Goal: Task Accomplishment & Management: Use online tool/utility

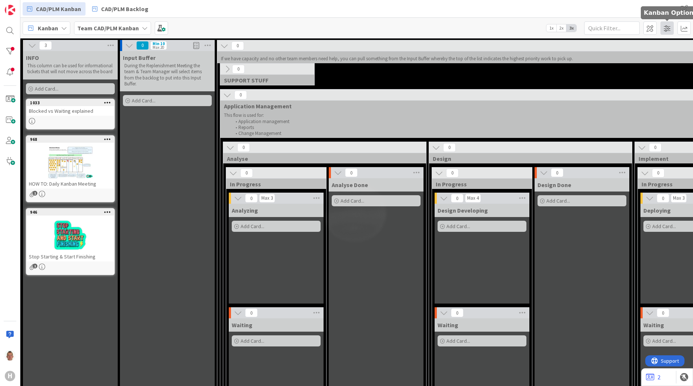
click at [449, 28] on span at bounding box center [666, 27] width 13 height 13
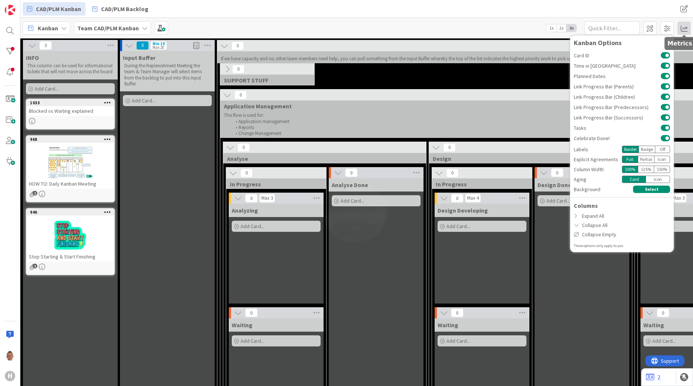
click at [449, 28] on span at bounding box center [683, 27] width 13 height 13
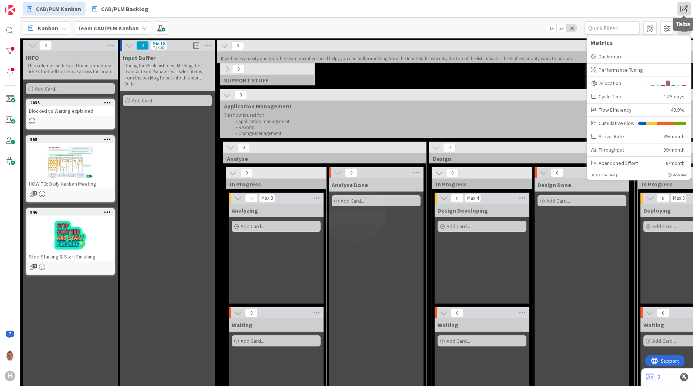
click at [449, 10] on span at bounding box center [683, 8] width 13 height 13
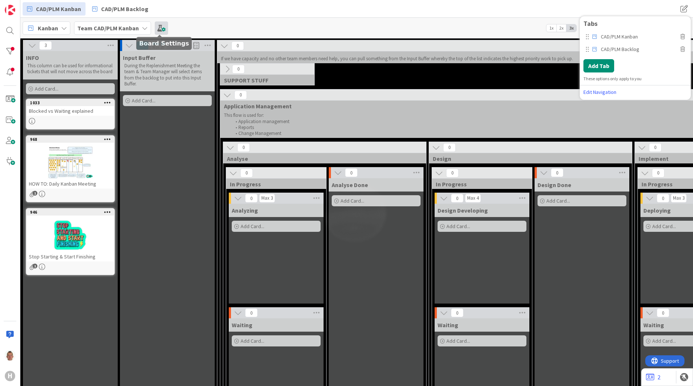
click at [165, 28] on span at bounding box center [161, 27] width 13 height 13
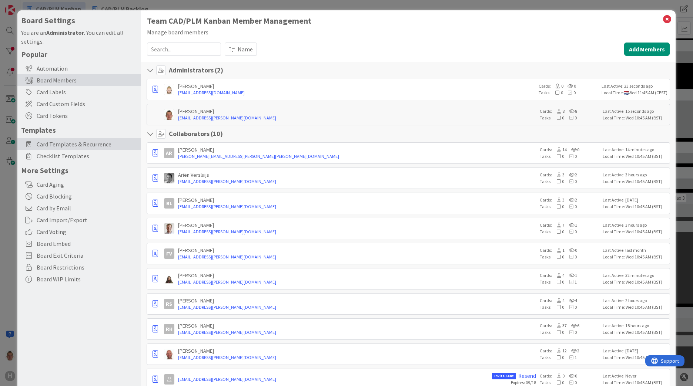
click at [100, 146] on span "Card Templates & Recurrence" at bounding box center [87, 144] width 101 height 9
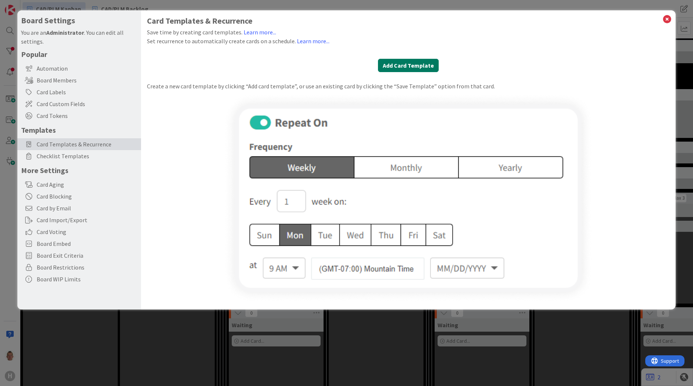
click at [417, 67] on button "Add Card Template" at bounding box center [408, 65] width 61 height 13
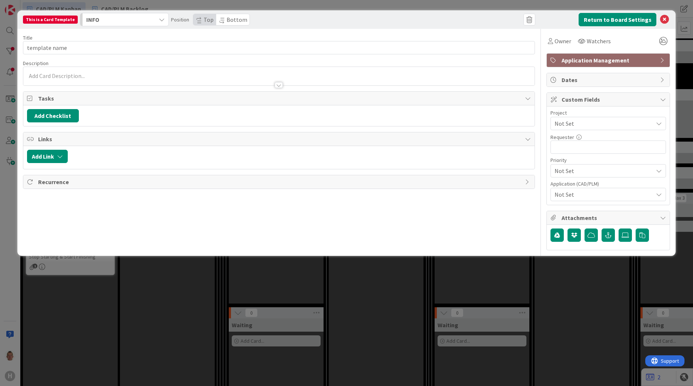
click at [449, 55] on div "Application Management" at bounding box center [607, 60] width 123 height 13
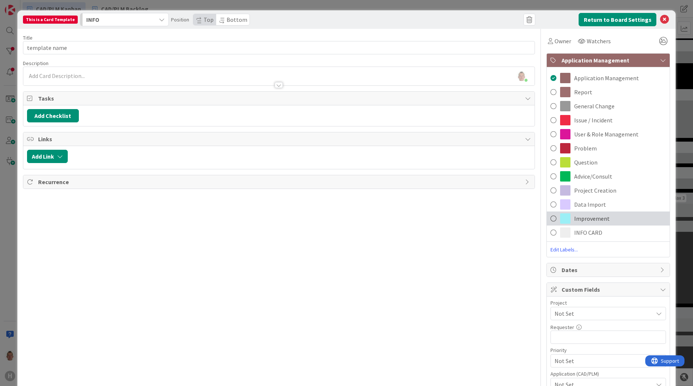
click at [449, 202] on span "Improvement" at bounding box center [592, 218] width 36 height 9
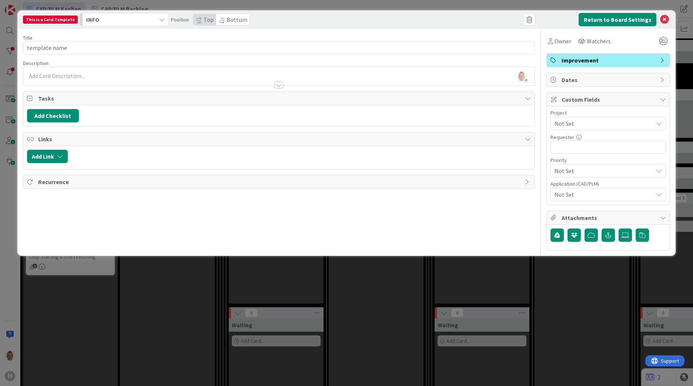
drag, startPoint x: 300, startPoint y: 18, endPoint x: 224, endPoint y: 48, distance: 82.2
click at [223, 51] on div "This is a Card Template INFO Position Top Bottom Return to Board Settings Title…" at bounding box center [346, 133] width 658 height 246
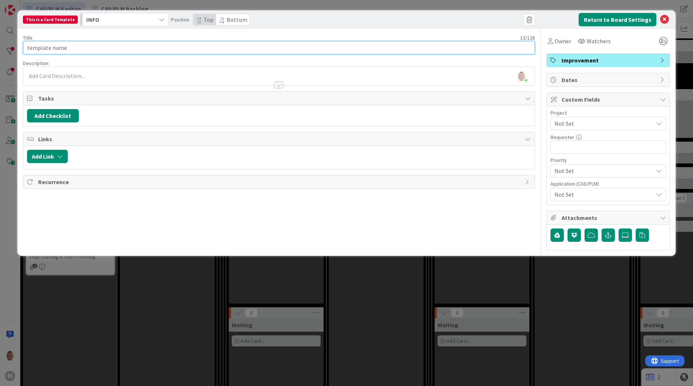
click at [97, 46] on input "template name" at bounding box center [279, 47] width 512 height 13
drag, startPoint x: 104, startPoint y: 44, endPoint x: -64, endPoint y: 38, distance: 167.7
click at [0, 38] on html "H CAD/PLM Kanban CAD/PLM Backlog CAD/PLM Kanban CAD/PLM Backlog Tabs CAD/PLM Ka…" at bounding box center [346, 193] width 693 height 386
type input "Improvement Card"
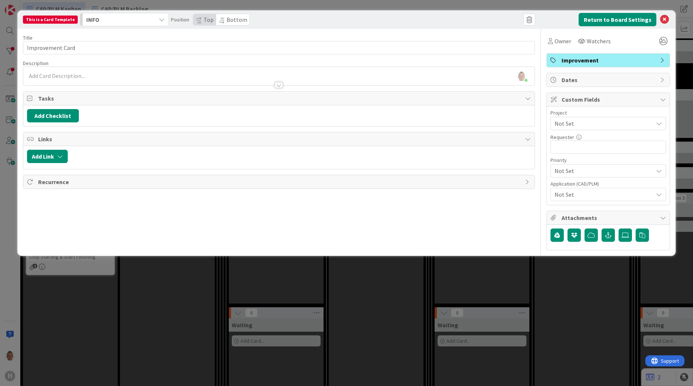
click at [71, 72] on div "Thomas Janssen just joined" at bounding box center [278, 76] width 511 height 18
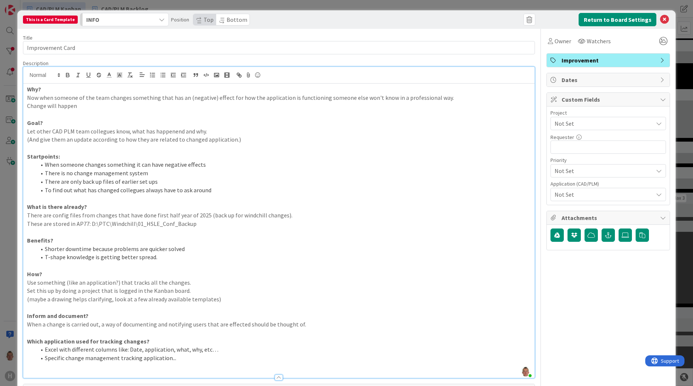
click at [61, 88] on p "Why?" at bounding box center [279, 89] width 504 height 9
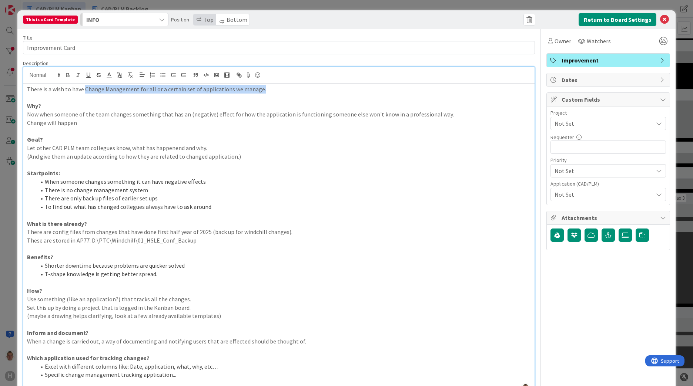
drag, startPoint x: 84, startPoint y: 90, endPoint x: 262, endPoint y: 89, distance: 178.3
click at [262, 89] on p "There is a wish to have Change Management for all or a certain set of applicati…" at bounding box center [279, 89] width 504 height 9
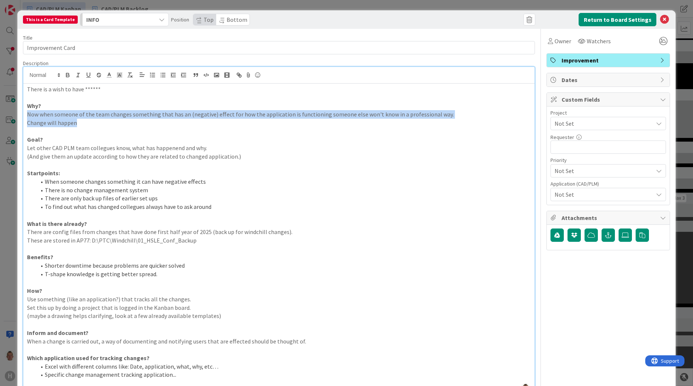
drag, startPoint x: 77, startPoint y: 124, endPoint x: 21, endPoint y: 117, distance: 56.3
click at [21, 117] on div "This is a Card Template INFO Position Top Bottom Return to Board Settings Title…" at bounding box center [346, 257] width 658 height 494
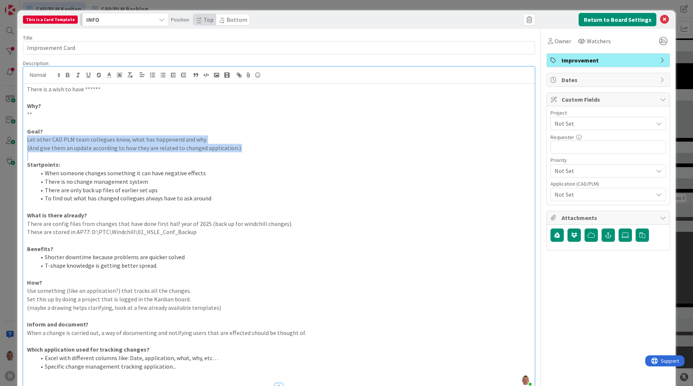
drag, startPoint x: 242, startPoint y: 152, endPoint x: 26, endPoint y: 143, distance: 216.2
click at [26, 143] on div "There is a wish to have ****** Why? ** Goal? Let other CAD PLM team collegues k…" at bounding box center [278, 235] width 511 height 303
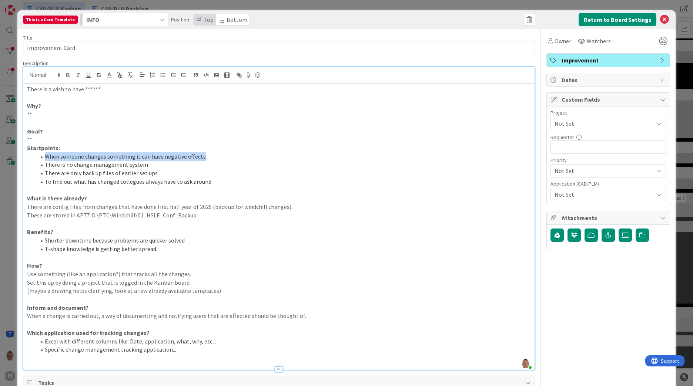
drag, startPoint x: 208, startPoint y: 155, endPoint x: 35, endPoint y: 154, distance: 173.1
click at [35, 154] on ol "When someone changes something it can have negative effects There is no change …" at bounding box center [279, 169] width 504 height 34
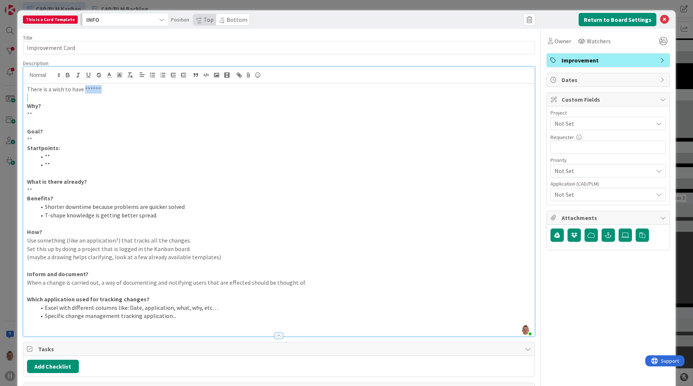
drag, startPoint x: 84, startPoint y: 87, endPoint x: 136, endPoint y: 94, distance: 51.8
click at [136, 94] on div "There is a wish to have ****** Why? ** Goal? ** Startpoints: ** ** What is ther…" at bounding box center [278, 210] width 511 height 253
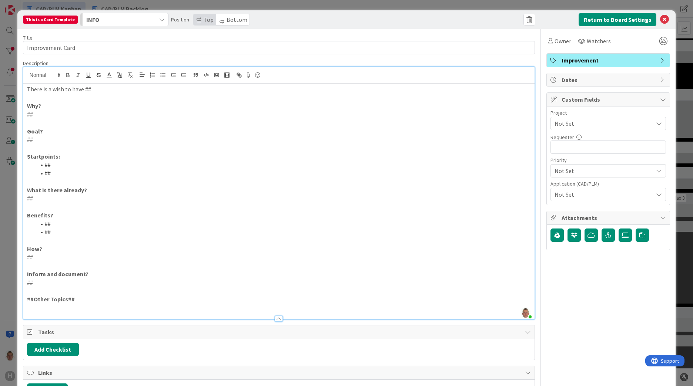
click at [121, 20] on div "INFO" at bounding box center [119, 20] width 71 height 12
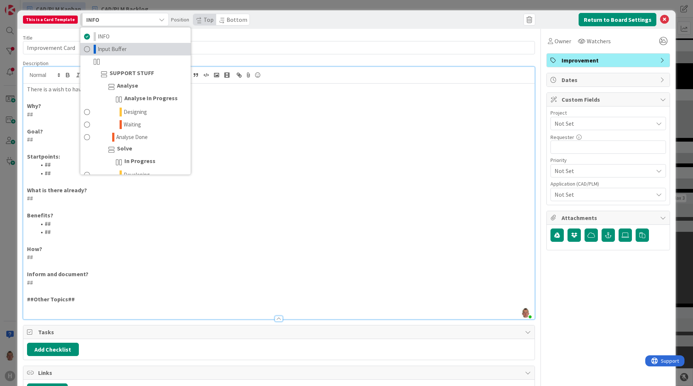
click at [120, 43] on link "Input Buffer" at bounding box center [135, 49] width 110 height 13
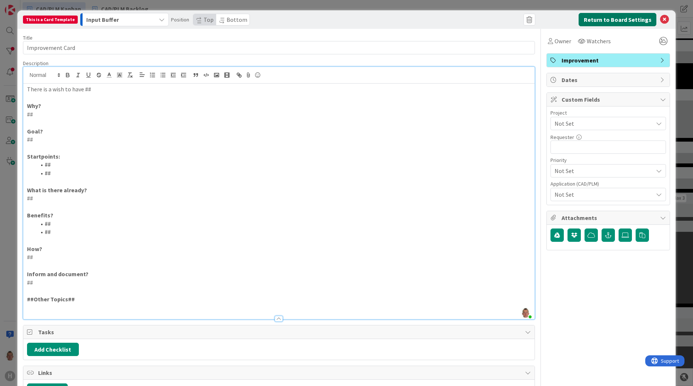
click at [449, 19] on button "Return to Board Settings" at bounding box center [617, 19] width 78 height 13
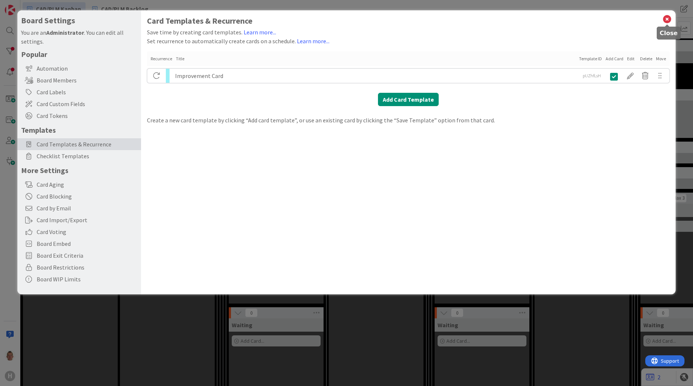
click at [449, 18] on icon at bounding box center [667, 19] width 10 height 10
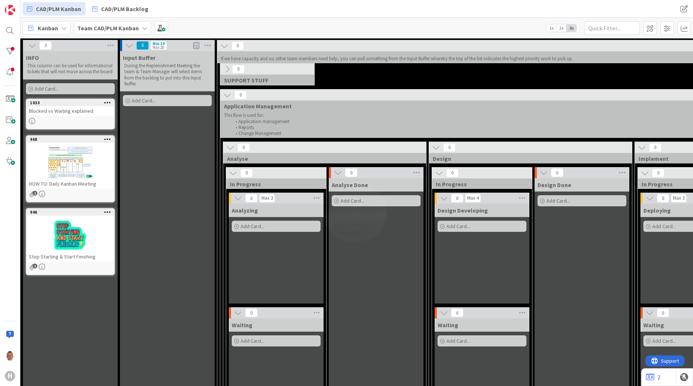
click at [136, 104] on span "Add Card..." at bounding box center [144, 100] width 24 height 7
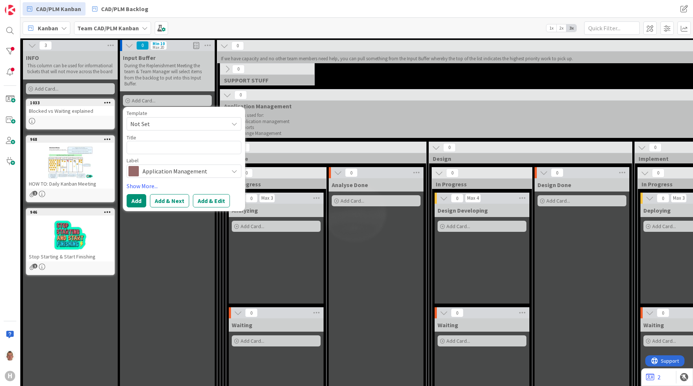
click at [220, 123] on span "Not Set" at bounding box center [176, 124] width 92 height 10
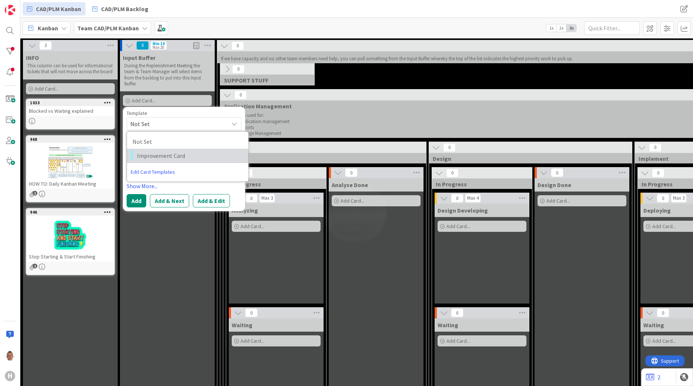
click at [176, 154] on span "Improvement Card" at bounding box center [190, 156] width 106 height 10
type textarea "x"
type textarea "Improvement Card"
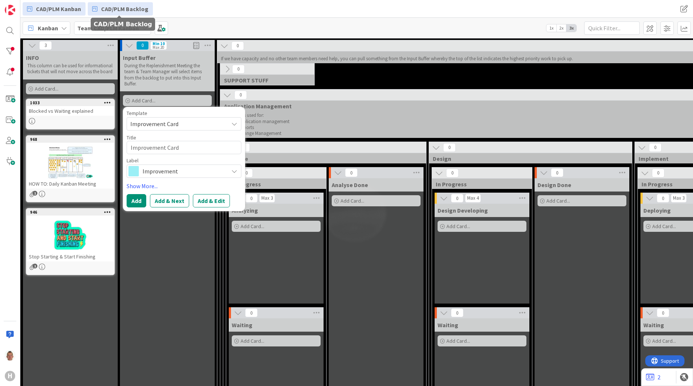
click at [132, 5] on span "CAD/PLM Backlog" at bounding box center [124, 8] width 47 height 9
type textarea "x"
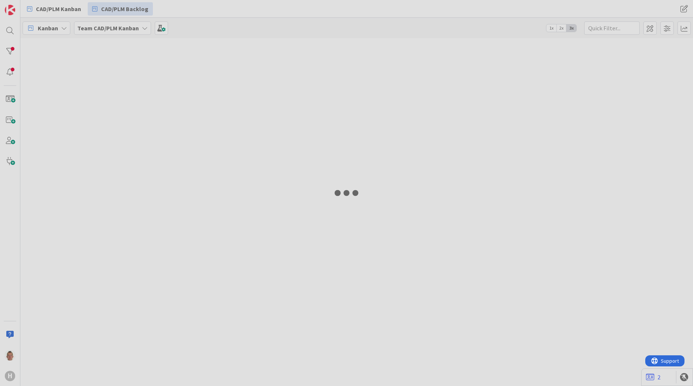
click at [75, 10] on div at bounding box center [346, 193] width 693 height 386
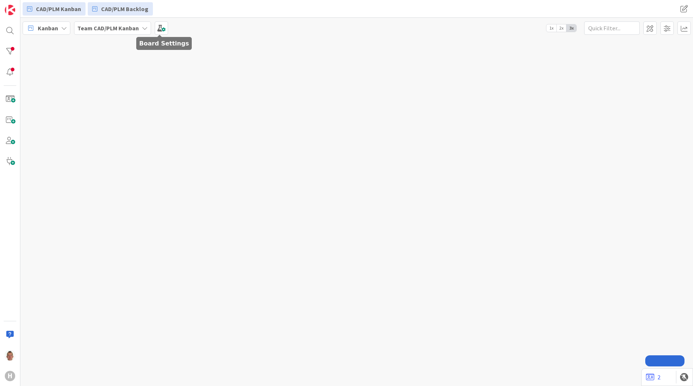
click at [115, 8] on span "CAD/PLM Backlog" at bounding box center [124, 8] width 47 height 9
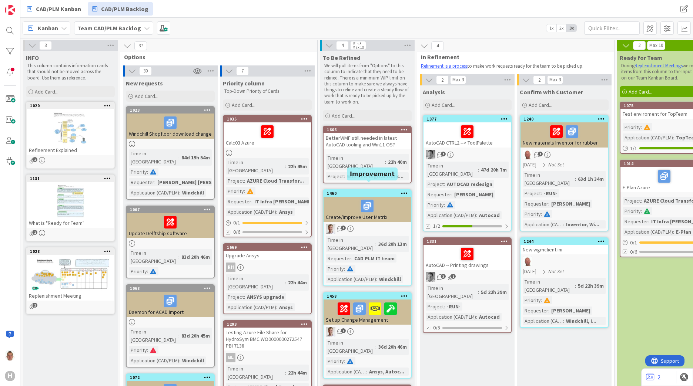
click at [385, 191] on div "1460" at bounding box center [369, 193] width 84 height 5
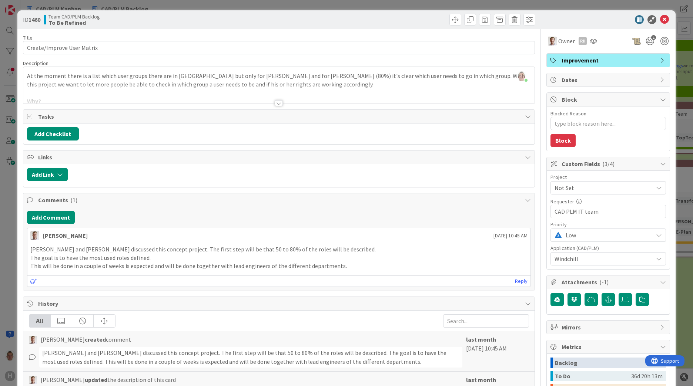
click at [662, 19] on icon at bounding box center [664, 19] width 9 height 9
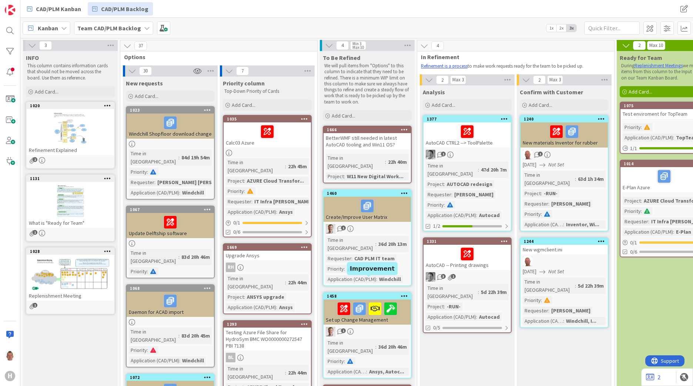
click at [365, 294] on div "1458" at bounding box center [369, 296] width 84 height 5
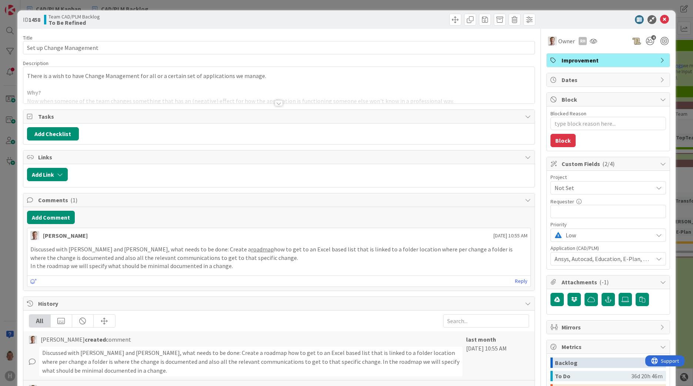
type textarea "x"
click at [137, 97] on div at bounding box center [278, 94] width 511 height 19
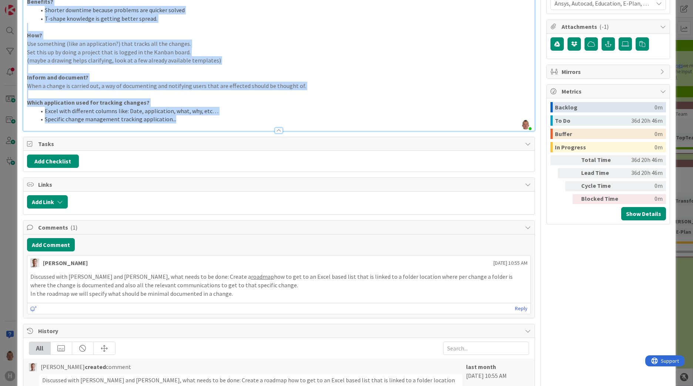
scroll to position [264, 0]
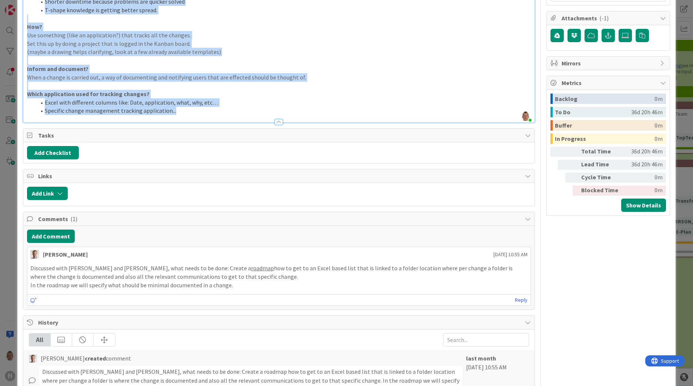
drag, startPoint x: 26, startPoint y: 104, endPoint x: 189, endPoint y: 114, distance: 163.9
copy div "Why? Now when someone of the team changes something that has an (negative) effe…"
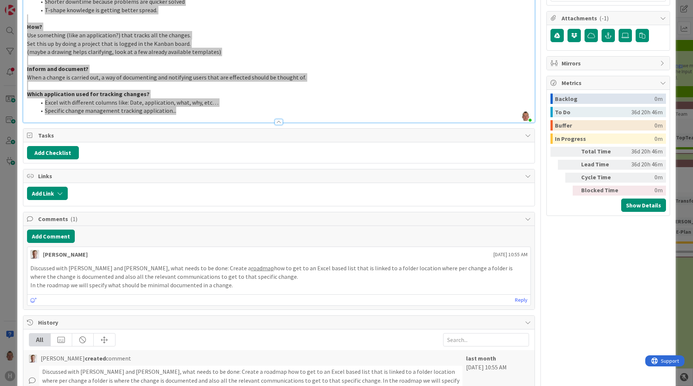
scroll to position [0, 0]
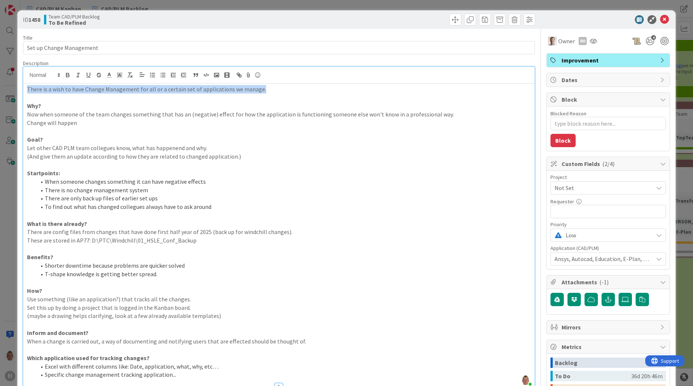
drag, startPoint x: 266, startPoint y: 88, endPoint x: 2, endPoint y: 90, distance: 264.2
click at [2, 90] on div "ID 1458 Team CAD/PLM Backlog To Be Refined Title 25 / 128 Set up Change Managem…" at bounding box center [346, 193] width 693 height 386
copy p "There is a wish to have Change Management for all or a certain set of applicati…"
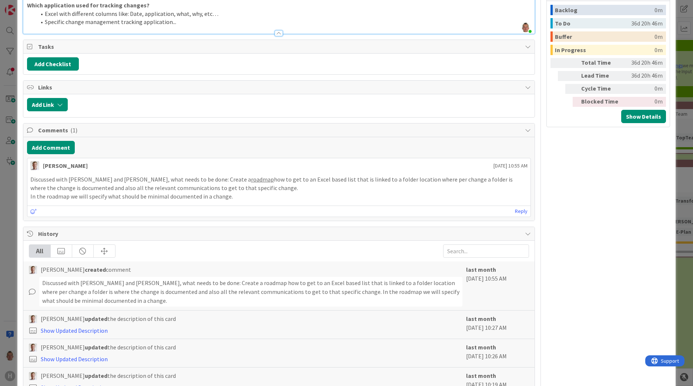
scroll to position [370, 0]
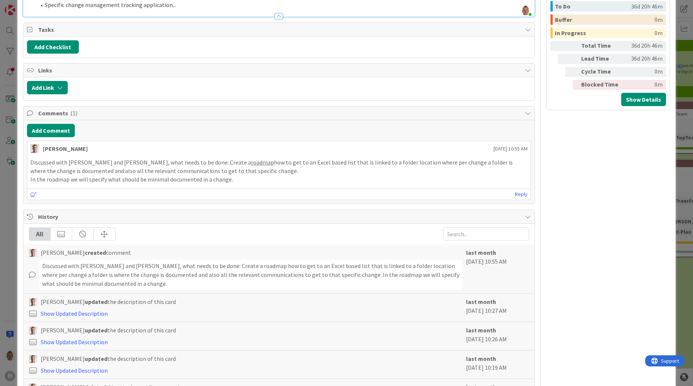
click at [674, 103] on div "ID 1458 Team CAD/PLM Backlog To Be Refined Title 25 / 128 Set up Change Managem…" at bounding box center [346, 193] width 693 height 386
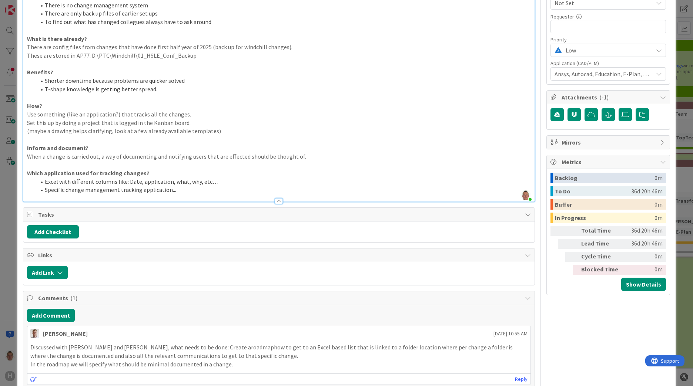
scroll to position [0, 0]
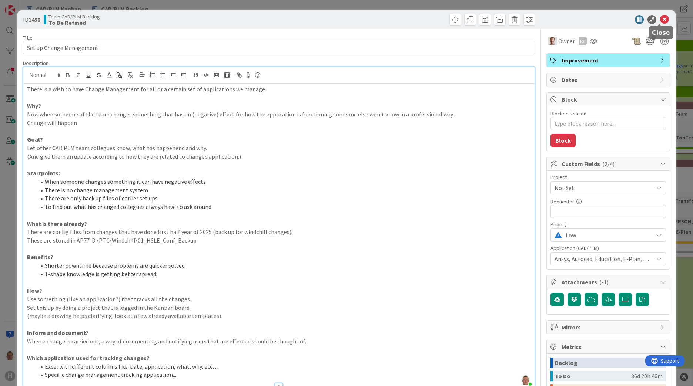
click at [660, 17] on icon at bounding box center [664, 19] width 9 height 9
click at [660, 20] on icon at bounding box center [664, 19] width 9 height 9
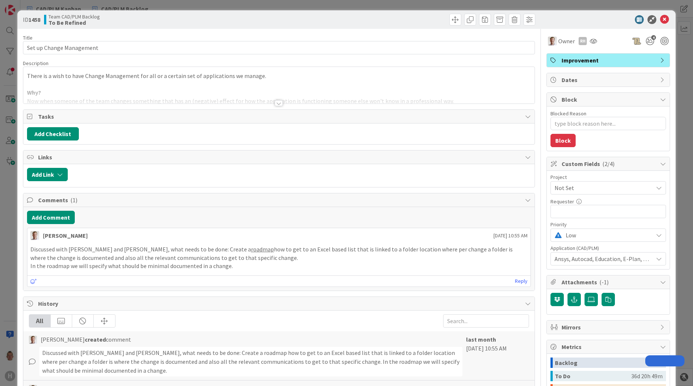
type textarea "x"
click at [660, 19] on icon at bounding box center [664, 19] width 9 height 9
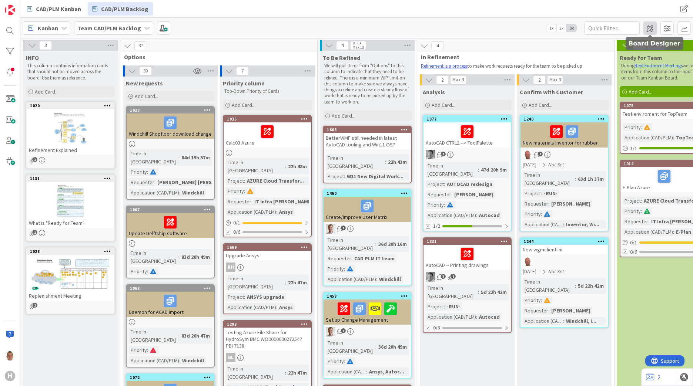
click at [649, 29] on span at bounding box center [649, 27] width 13 height 13
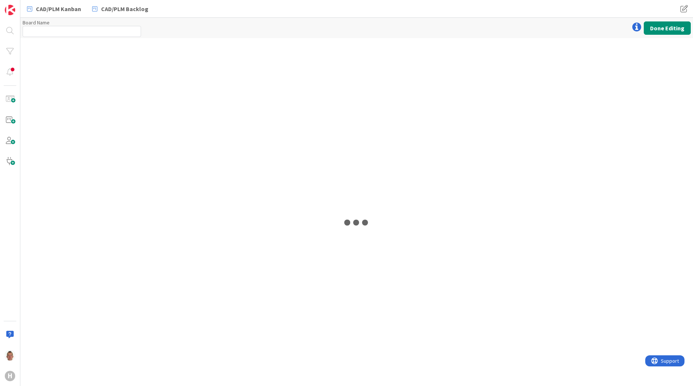
type input "Team CAD/PLM Backlog"
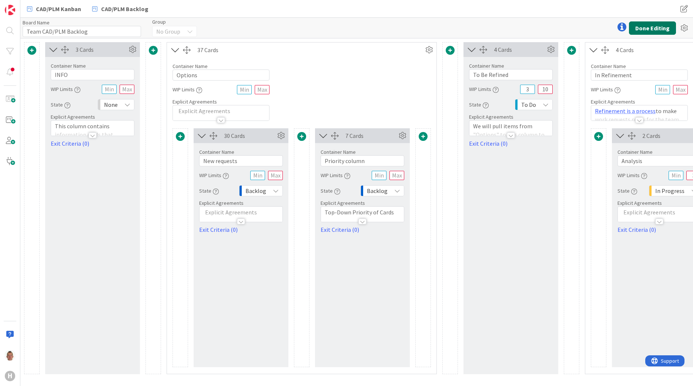
click at [649, 29] on button "Done Editing" at bounding box center [652, 27] width 47 height 13
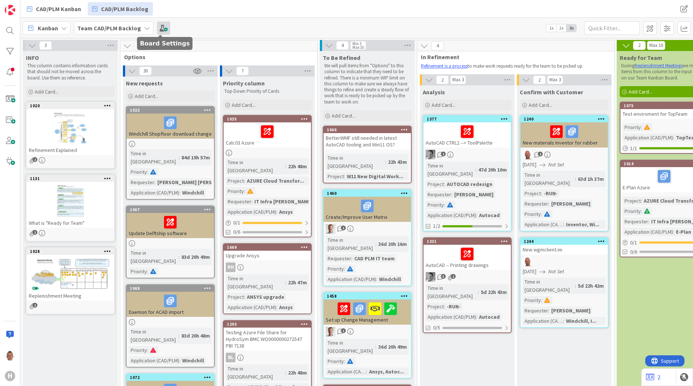
click at [165, 26] on span at bounding box center [163, 27] width 13 height 13
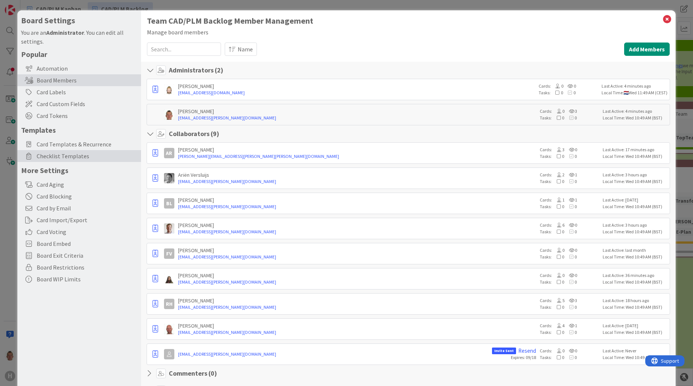
click at [70, 156] on span "Checklist Templates" at bounding box center [87, 156] width 101 height 9
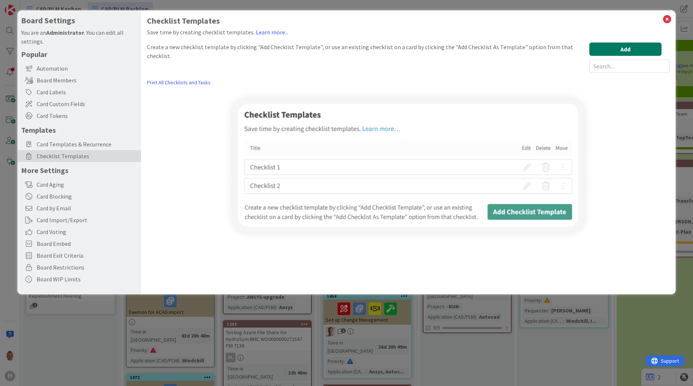
click at [603, 50] on button "Add" at bounding box center [625, 49] width 72 height 13
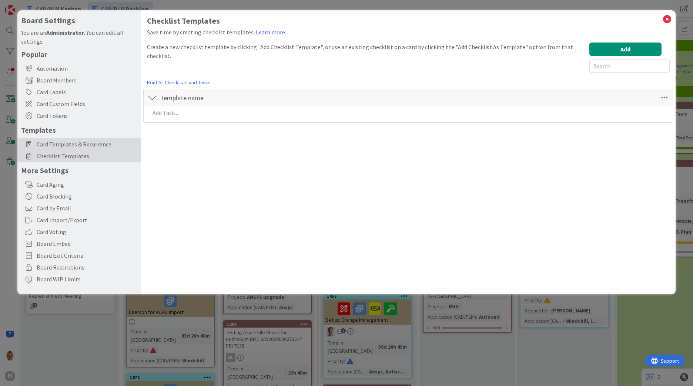
click at [83, 144] on span "Card Templates & Recurrence" at bounding box center [87, 144] width 101 height 9
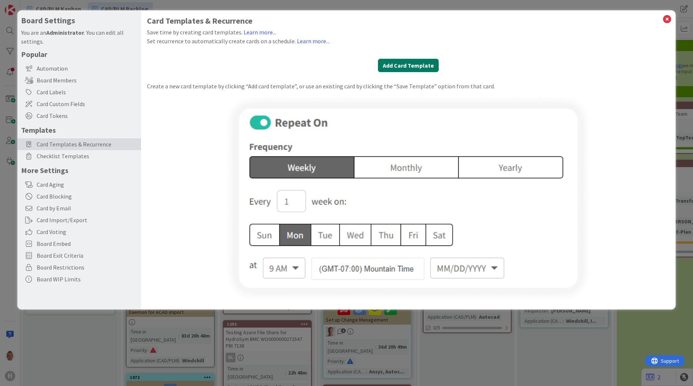
click at [401, 66] on button "Add Card Template" at bounding box center [408, 65] width 61 height 13
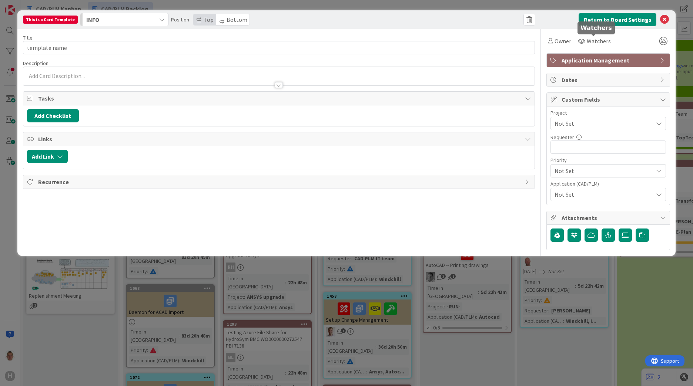
click at [598, 68] on div "Owner Watchers Application Management Dates Custom Fields Project Not Set Reque…" at bounding box center [608, 140] width 124 height 222
click at [598, 63] on span "Application Management" at bounding box center [608, 60] width 95 height 9
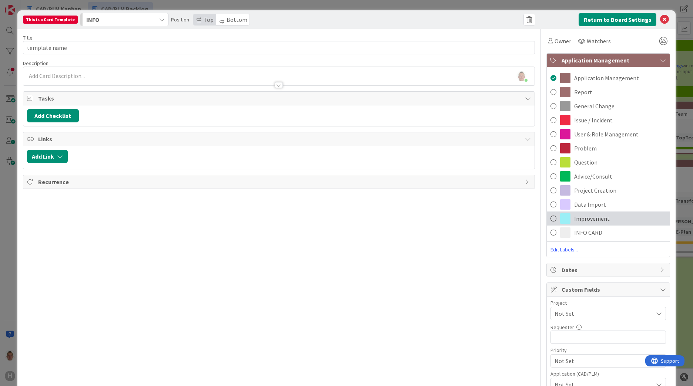
click at [583, 222] on span "Improvement" at bounding box center [592, 218] width 36 height 9
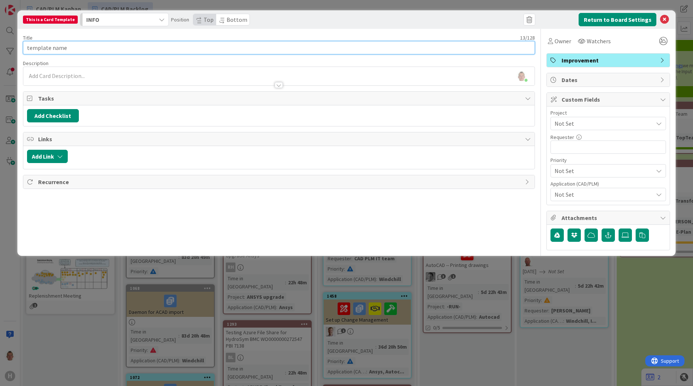
click at [99, 50] on input "template name" at bounding box center [279, 47] width 512 height 13
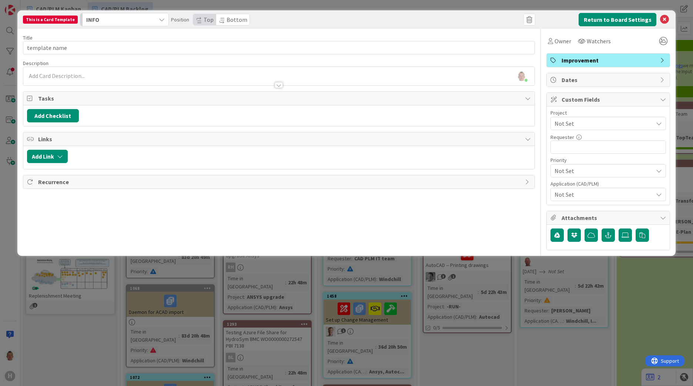
click at [71, 79] on div at bounding box center [278, 82] width 511 height 8
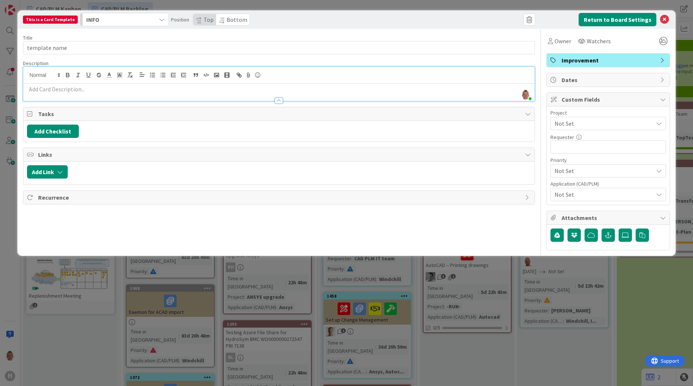
click at [51, 88] on p at bounding box center [279, 89] width 504 height 9
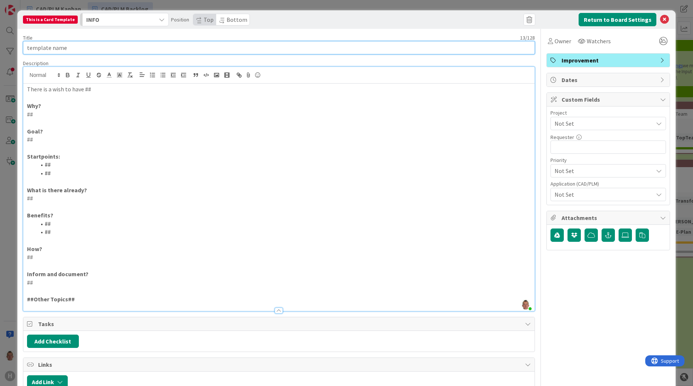
drag, startPoint x: 82, startPoint y: 51, endPoint x: 0, endPoint y: 54, distance: 81.8
click at [0, 54] on html "H CAD/PLM Kanban CAD/PLM Backlog CAD/PLM Kanban CAD/PLM Backlog Kanban Team CAD…" at bounding box center [346, 193] width 693 height 386
paste input "Improvement Card"
type input "Improvement Card"
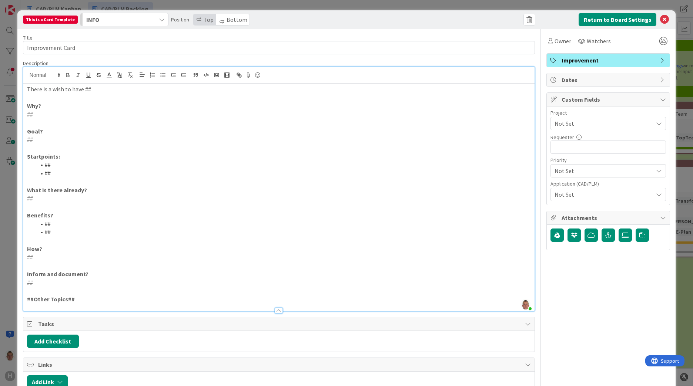
click at [152, 17] on button "INFO" at bounding box center [124, 19] width 89 height 13
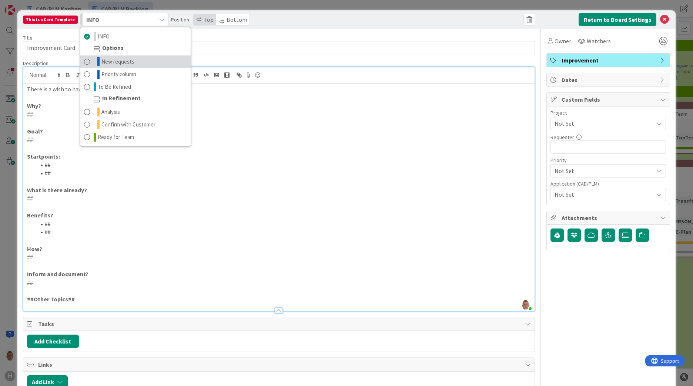
click at [128, 60] on span "New requests" at bounding box center [117, 61] width 33 height 9
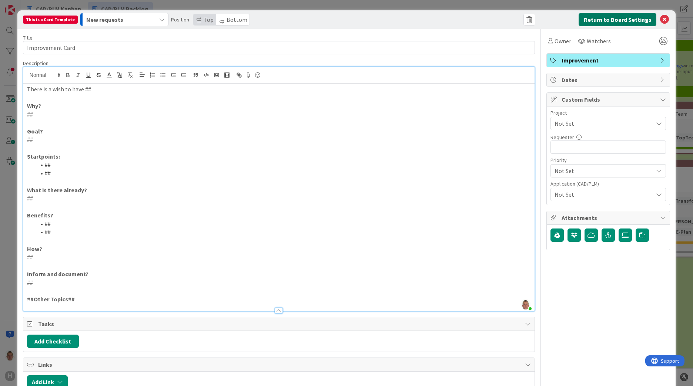
click at [636, 17] on button "Return to Board Settings" at bounding box center [617, 19] width 78 height 13
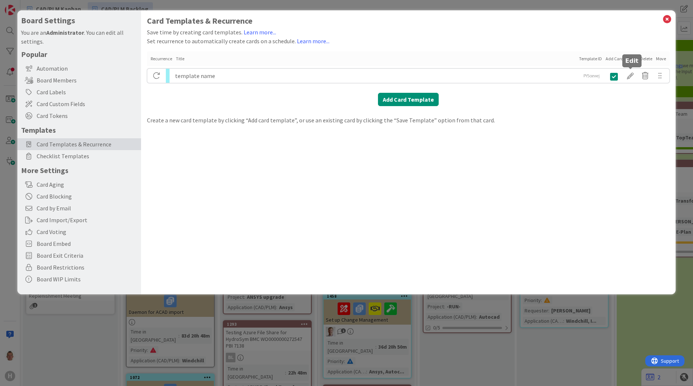
click at [633, 78] on div at bounding box center [630, 76] width 15 height 13
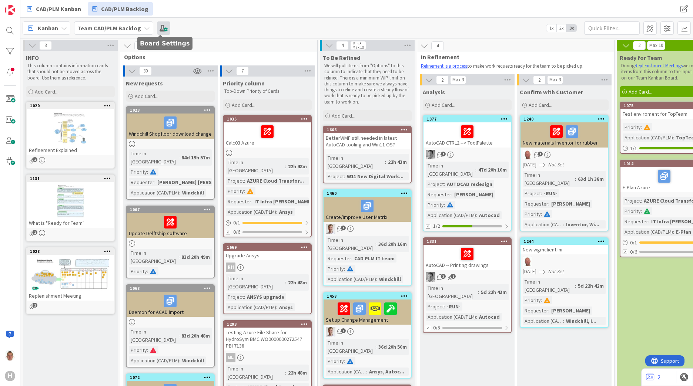
click at [157, 29] on span at bounding box center [163, 27] width 13 height 13
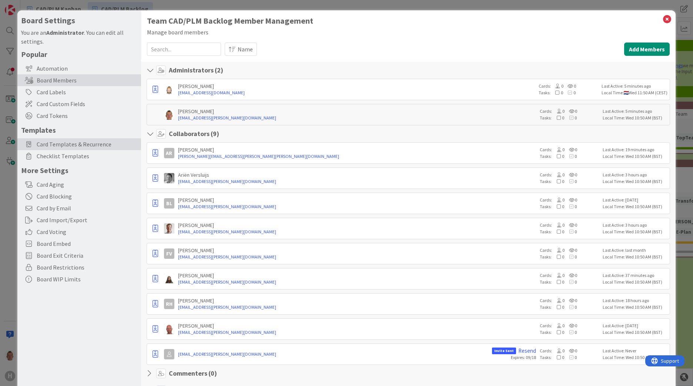
click at [76, 142] on span "Card Templates & Recurrence" at bounding box center [87, 144] width 101 height 9
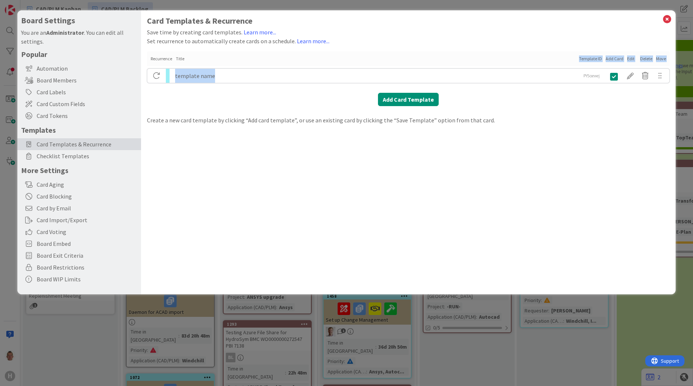
click at [215, 70] on div "Card Templates & Recurrence Save time by creating card templates. Learn more...…" at bounding box center [408, 70] width 522 height 108
drag, startPoint x: 213, startPoint y: 72, endPoint x: 208, endPoint y: 76, distance: 6.0
click at [208, 76] on div "template name" at bounding box center [375, 76] width 401 height 14
click at [629, 74] on div at bounding box center [630, 76] width 15 height 13
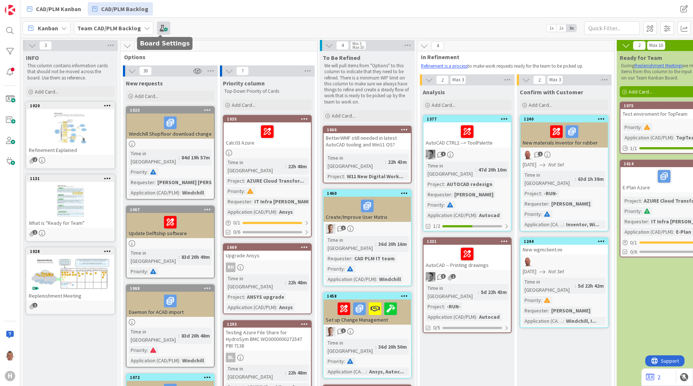
click at [163, 28] on span at bounding box center [163, 27] width 13 height 13
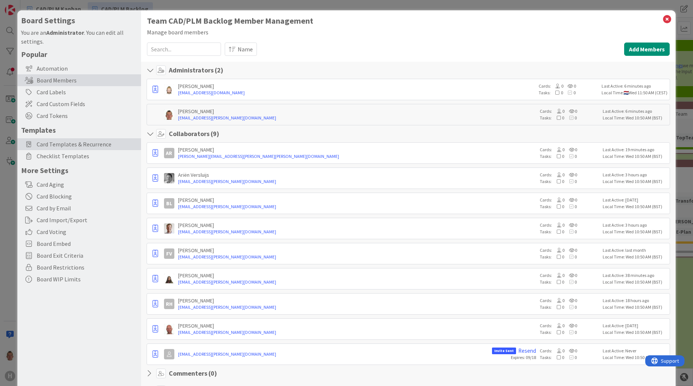
click at [85, 148] on span "Card Templates & Recurrence" at bounding box center [87, 144] width 101 height 9
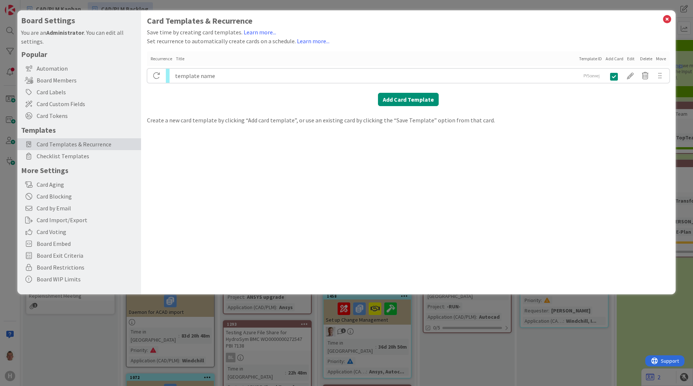
drag, startPoint x: 158, startPoint y: 78, endPoint x: 163, endPoint y: 94, distance: 17.2
click at [163, 94] on div "Card Templates & Recurrence Save time by creating card templates. Learn more...…" at bounding box center [408, 70] width 522 height 108
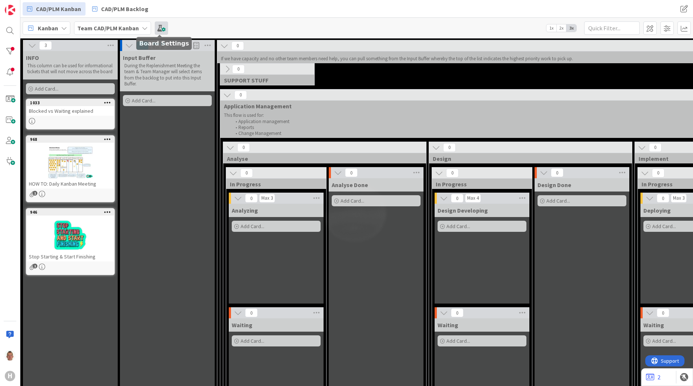
click at [163, 26] on span at bounding box center [161, 27] width 13 height 13
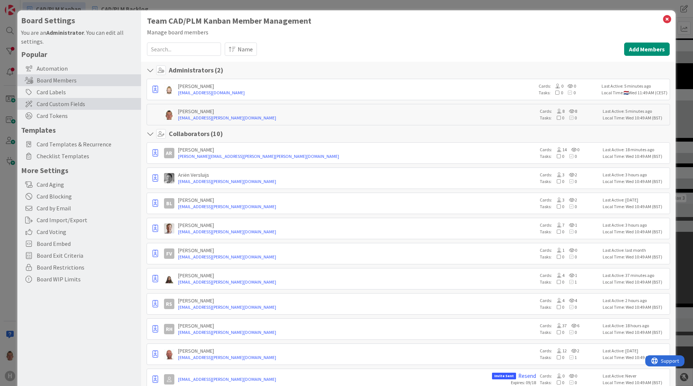
click at [63, 106] on span "Card Custom Fields" at bounding box center [87, 104] width 101 height 9
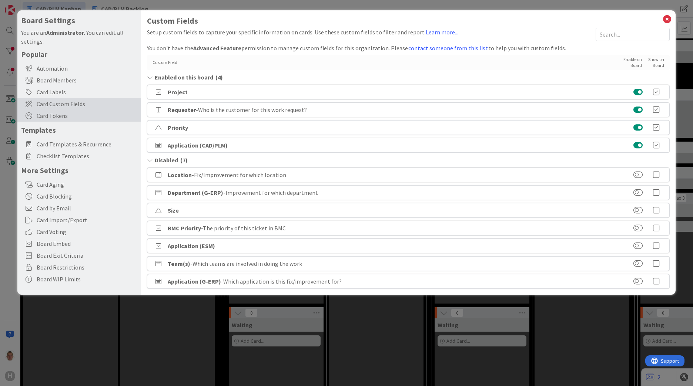
click at [87, 119] on span "Card Tokens" at bounding box center [87, 115] width 101 height 9
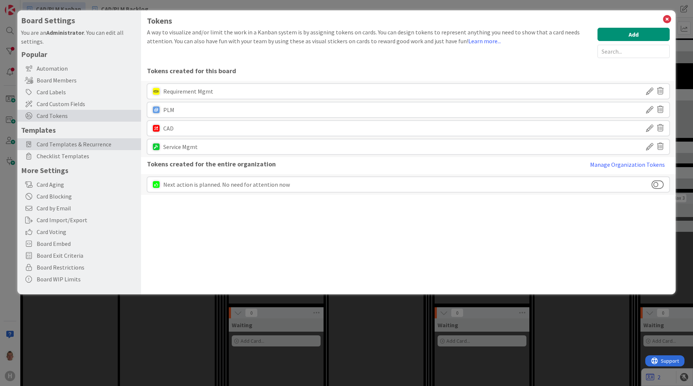
click at [81, 147] on span "Card Templates & Recurrence" at bounding box center [87, 144] width 101 height 9
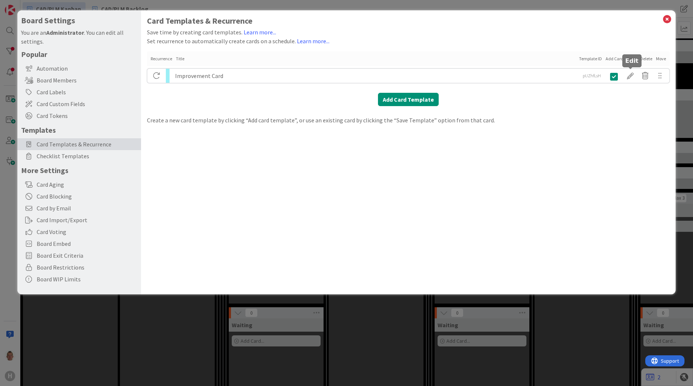
click at [630, 75] on div at bounding box center [630, 76] width 15 height 13
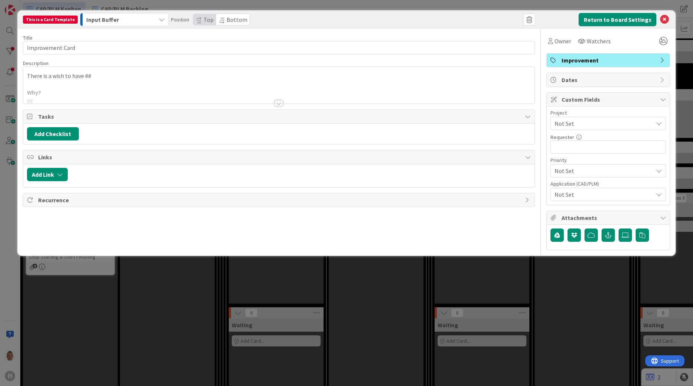
click at [75, 80] on div "There is a wish to have ## Why? ## Goal? ## Startpoints: ## ## What is there al…" at bounding box center [278, 85] width 511 height 37
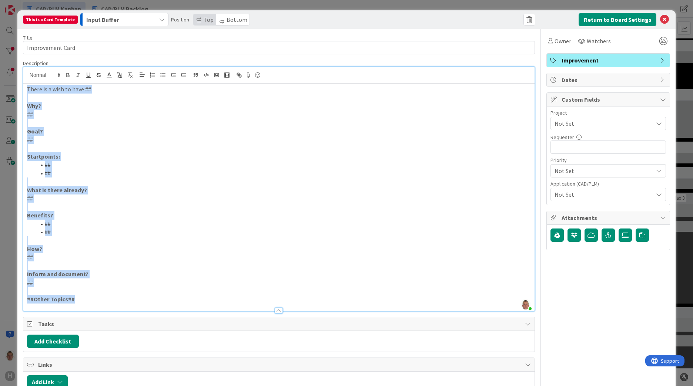
copy div "There is a wish to have ## Why? ## Goal? ## Startpoints: ## ## What is there al…"
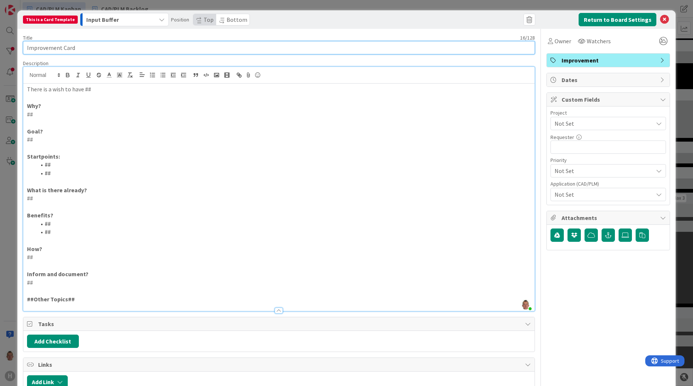
drag, startPoint x: 81, startPoint y: 47, endPoint x: 11, endPoint y: 48, distance: 70.3
click at [11, 48] on div "This is a Card Template Input Buffer Position Top Bottom Return to Board Settin…" at bounding box center [346, 193] width 693 height 386
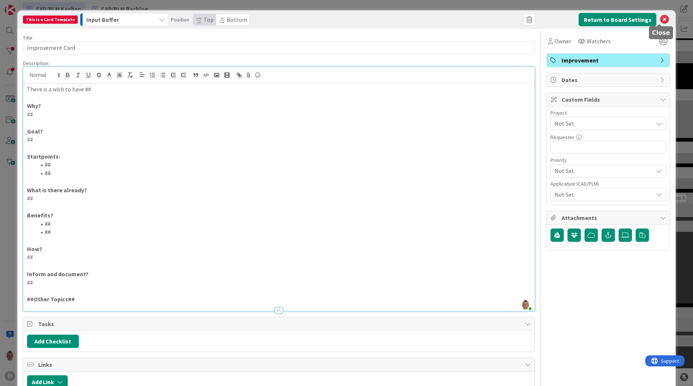
click at [652, 16] on div "Return to Board Settings" at bounding box center [604, 19] width 131 height 13
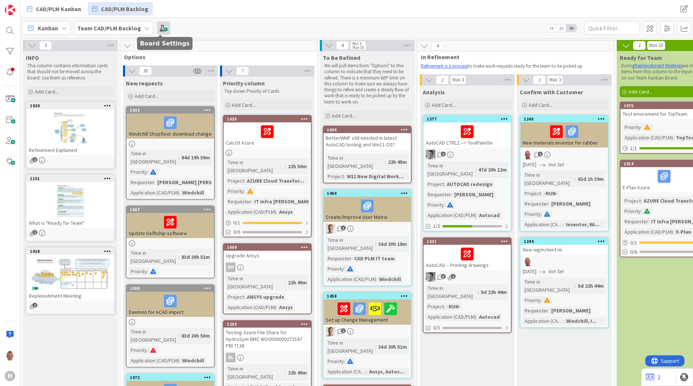
click at [162, 30] on span at bounding box center [163, 27] width 13 height 13
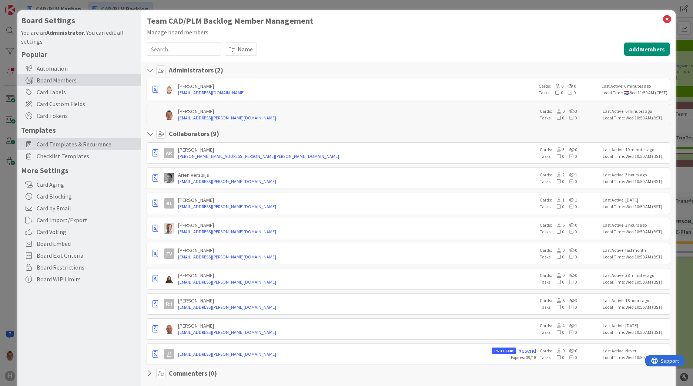
click at [65, 145] on span "Card Templates & Recurrence" at bounding box center [87, 144] width 101 height 9
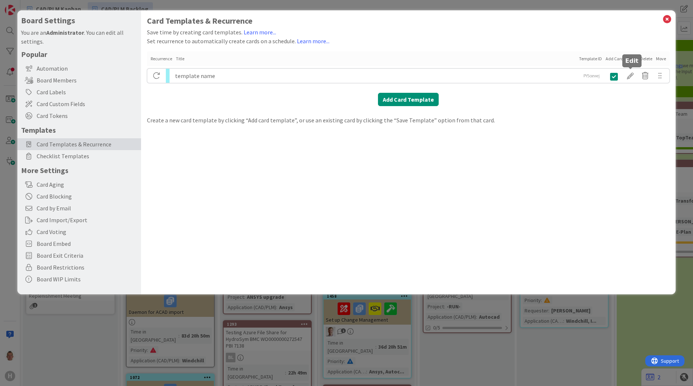
click at [625, 74] on div at bounding box center [630, 76] width 15 height 13
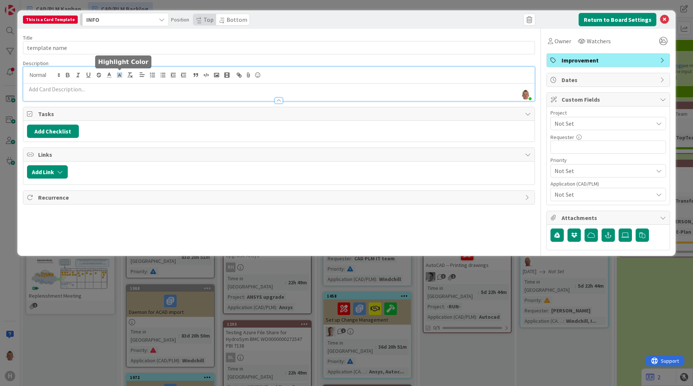
click at [120, 71] on div "[PERSON_NAME] just joined" at bounding box center [278, 84] width 511 height 34
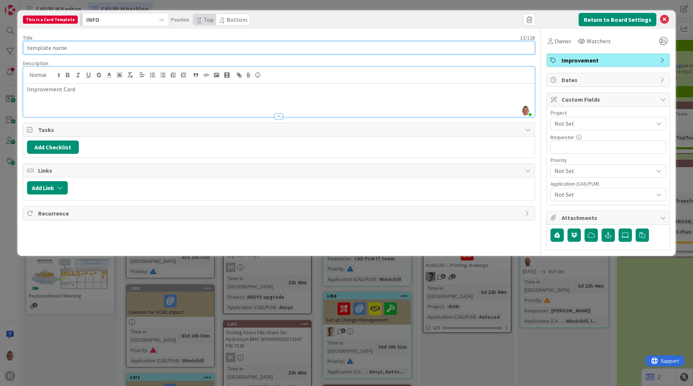
drag, startPoint x: 81, startPoint y: 46, endPoint x: -10, endPoint y: 46, distance: 91.0
click at [0, 46] on html "H CAD/PLM Kanban CAD/PLM Backlog CAD/PLM Kanban CAD/PLM Backlog Kanban Team CAD…" at bounding box center [346, 193] width 693 height 386
paste input "Improvement Card"
type input "Improvement Card"
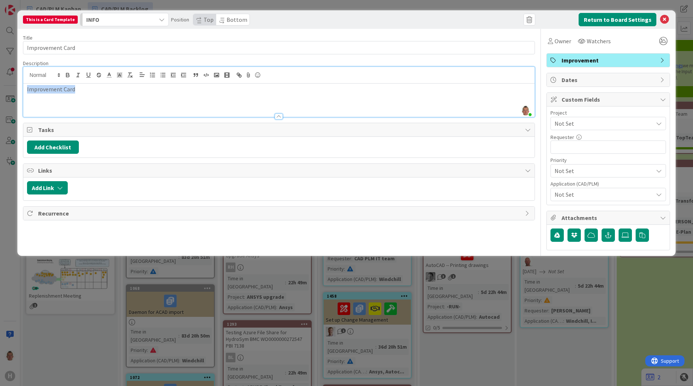
drag, startPoint x: 157, startPoint y: 100, endPoint x: 13, endPoint y: 95, distance: 143.6
click at [11, 95] on div "This is a Card Template INFO Position Top Bottom Return to Board Settings Title…" at bounding box center [346, 193] width 693 height 386
click at [100, 22] on div "INFO" at bounding box center [119, 20] width 71 height 12
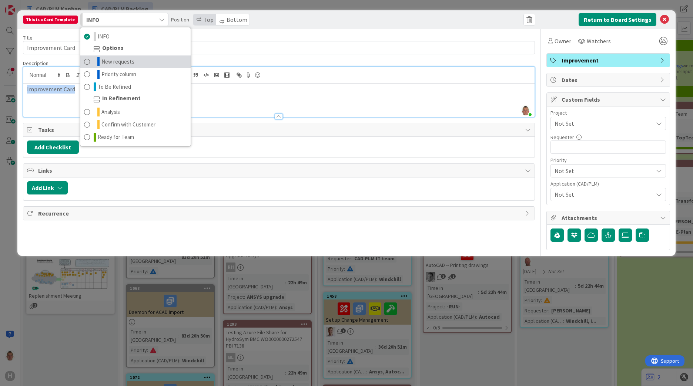
click at [105, 59] on span "New requests" at bounding box center [117, 61] width 33 height 9
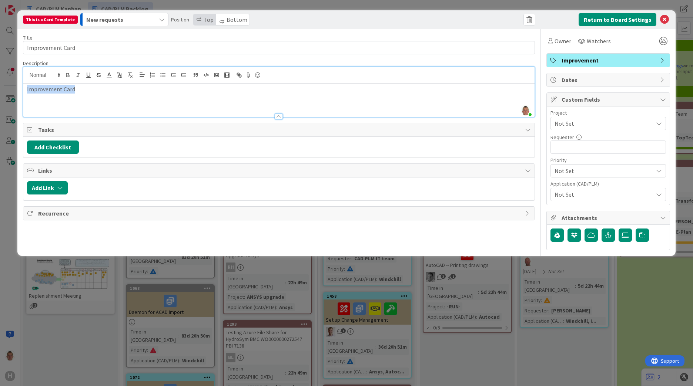
drag, startPoint x: 136, startPoint y: 99, endPoint x: 128, endPoint y: 107, distance: 10.5
click at [136, 99] on div "Improvement Card" at bounding box center [278, 100] width 511 height 33
drag, startPoint x: 95, startPoint y: 98, endPoint x: 90, endPoint y: 97, distance: 5.3
click at [90, 97] on div "Improvement Card" at bounding box center [278, 100] width 511 height 33
drag, startPoint x: 64, startPoint y: 90, endPoint x: 0, endPoint y: 89, distance: 63.6
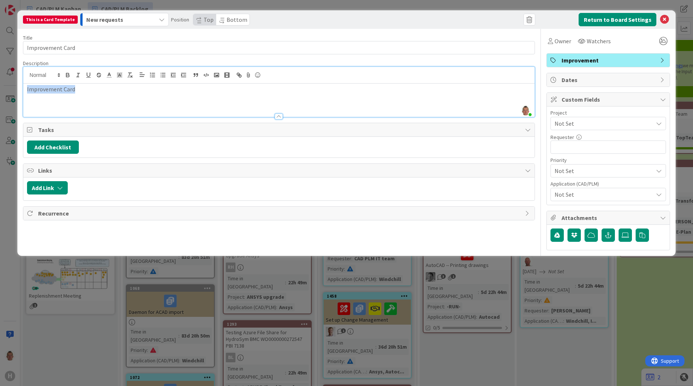
click at [0, 89] on div "This is a Card Template New requests INFO Options New requests Priority column …" at bounding box center [346, 193] width 693 height 386
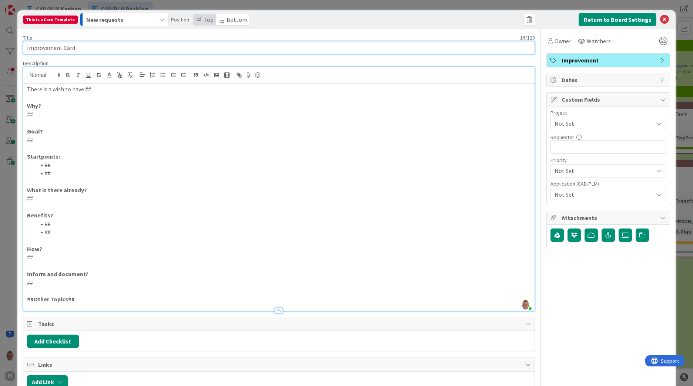
click at [80, 48] on input "Improvement Card" at bounding box center [279, 47] width 512 height 13
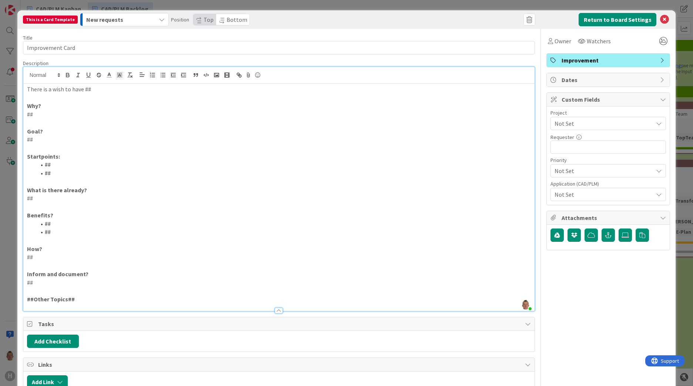
click at [455, 23] on div at bounding box center [408, 19] width 254 height 13
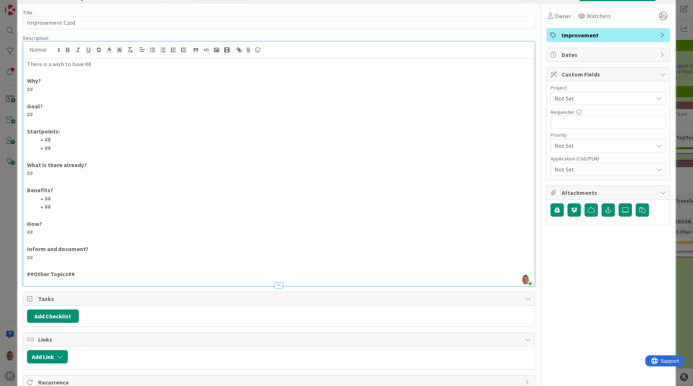
scroll to position [44, 0]
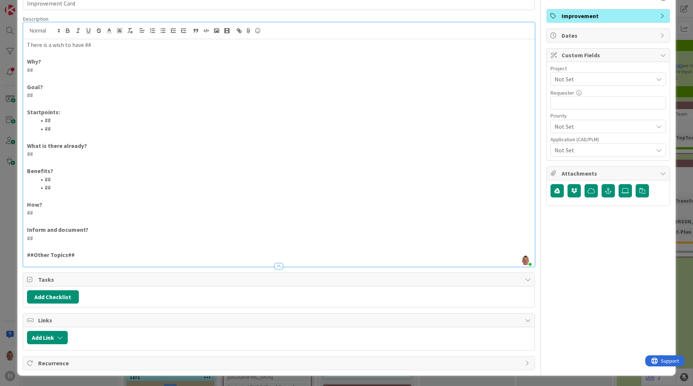
click at [68, 361] on span "Recurrence" at bounding box center [279, 363] width 483 height 9
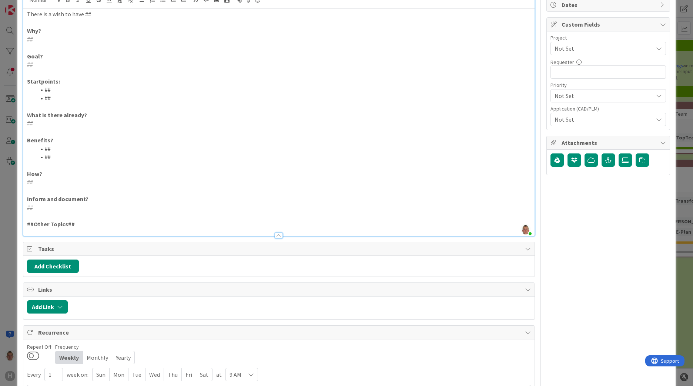
scroll to position [124, 0]
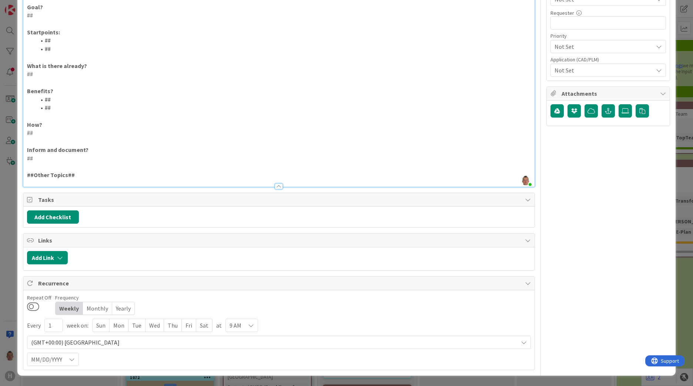
click at [78, 173] on p "##Other Topics##" at bounding box center [279, 175] width 504 height 9
click at [82, 142] on p at bounding box center [279, 141] width 504 height 9
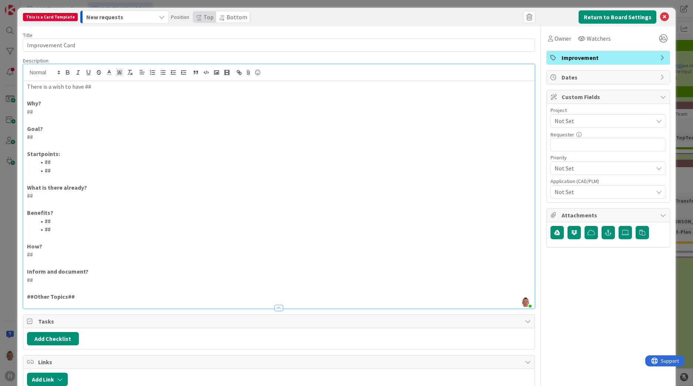
scroll to position [0, 0]
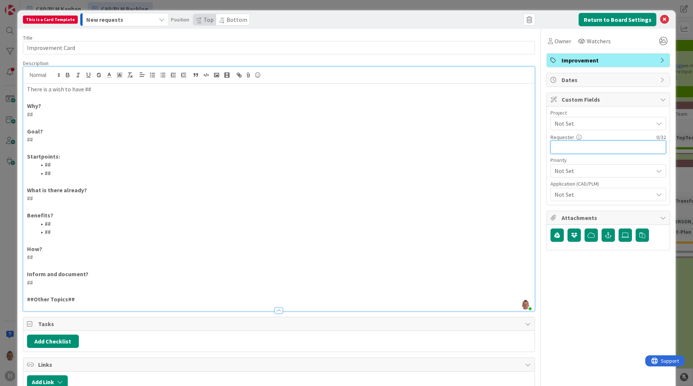
click at [569, 147] on input "text" at bounding box center [607, 147] width 115 height 13
click at [470, 24] on div at bounding box center [408, 19] width 254 height 13
click at [563, 314] on div "Owner Watchers Improvement Dates Custom Fields Project Not Set Requester 0 / 32…" at bounding box center [608, 262] width 124 height 466
click at [87, 299] on p "##Other Topics##" at bounding box center [279, 299] width 504 height 9
click at [385, 28] on div "This is a Card Template New requests INFO Options New requests Priority column …" at bounding box center [346, 19] width 658 height 18
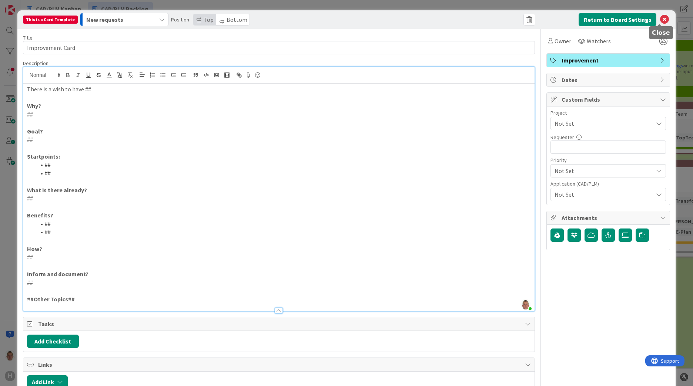
click at [660, 18] on icon at bounding box center [664, 19] width 9 height 9
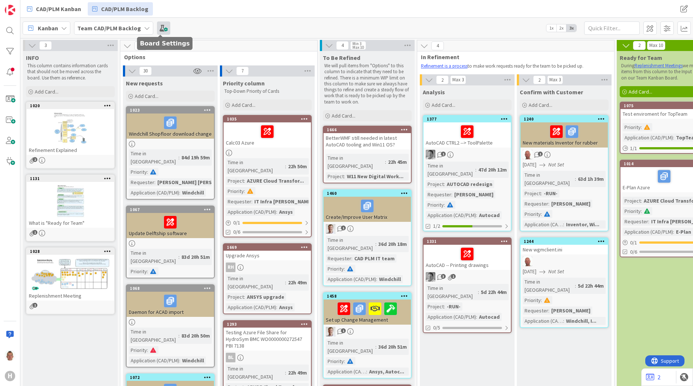
click at [159, 27] on span at bounding box center [163, 27] width 13 height 13
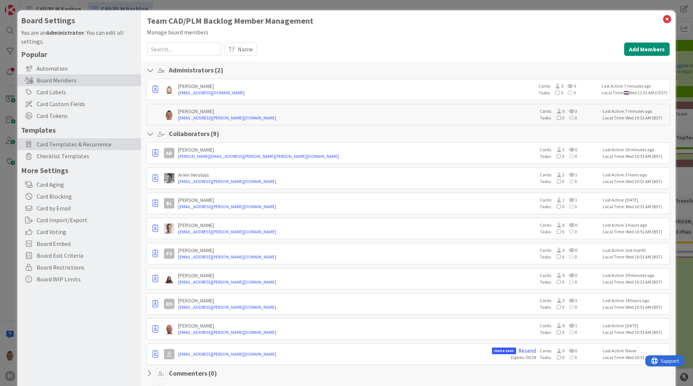
click at [68, 147] on span "Card Templates & Recurrence" at bounding box center [87, 144] width 101 height 9
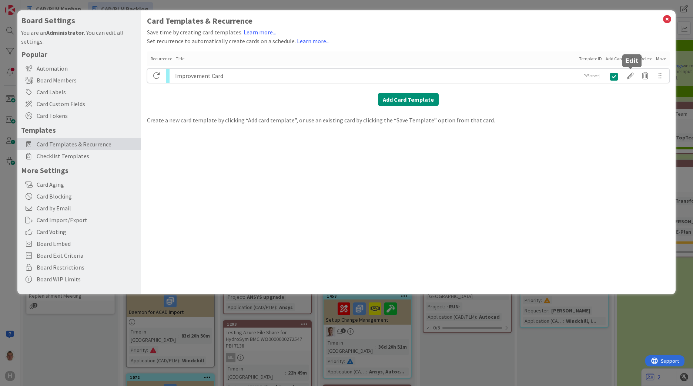
click at [631, 77] on div at bounding box center [630, 76] width 15 height 13
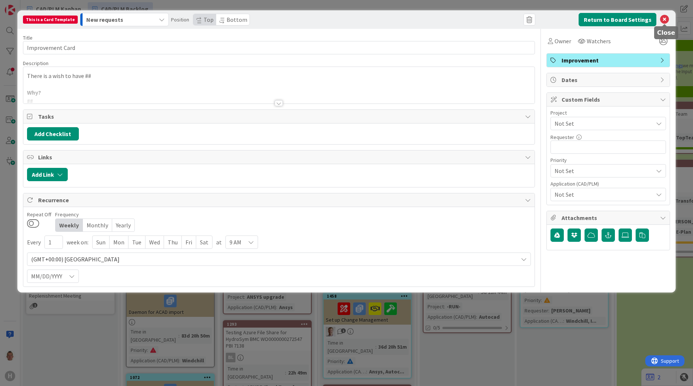
click at [663, 20] on icon at bounding box center [664, 19] width 9 height 9
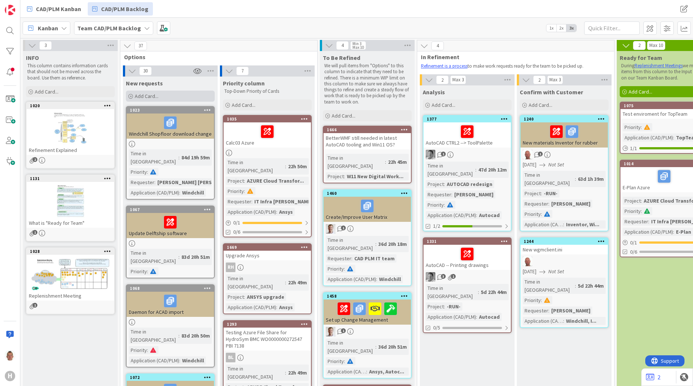
click at [130, 95] on icon at bounding box center [130, 96] width 4 height 4
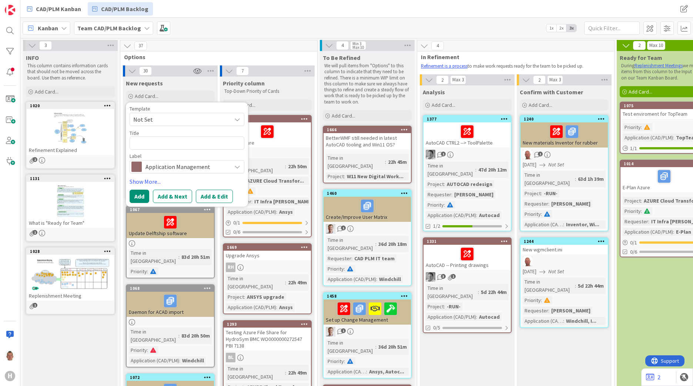
click at [180, 57] on span "Options" at bounding box center [216, 56] width 184 height 7
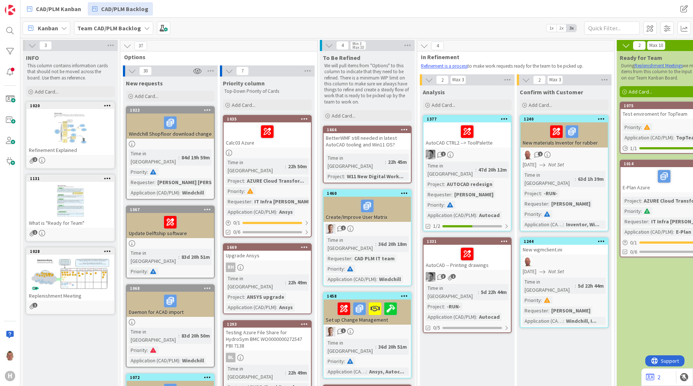
click at [196, 72] on icon "button" at bounding box center [197, 71] width 9 height 7
click at [184, 58] on span "Options" at bounding box center [216, 56] width 184 height 7
click at [176, 101] on div "Add Card..." at bounding box center [170, 96] width 89 height 11
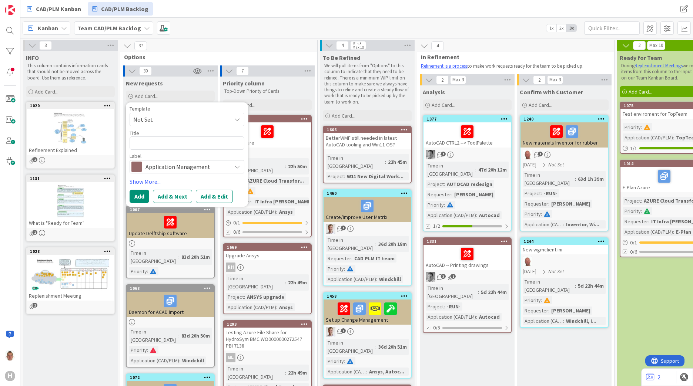
click at [152, 169] on span "Application Management" at bounding box center [186, 167] width 82 height 10
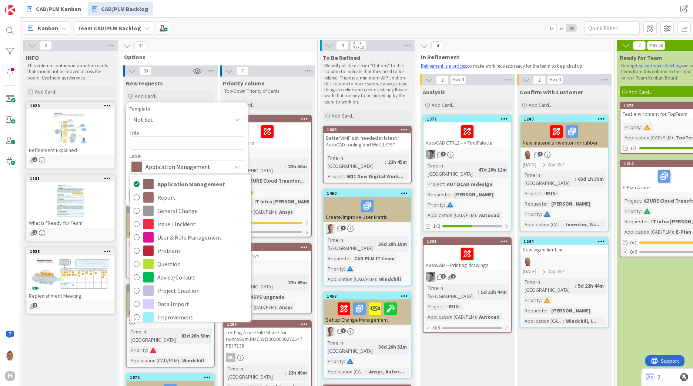
click at [153, 121] on span "Not Set" at bounding box center [179, 120] width 92 height 10
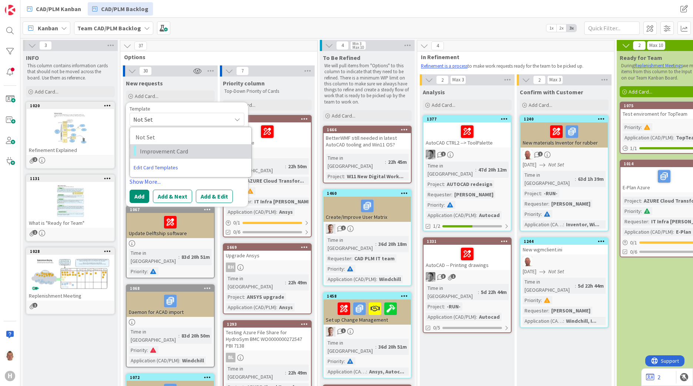
click at [163, 150] on span "Improvement Card" at bounding box center [193, 152] width 106 height 10
type textarea "x"
type textarea "Improvement Card"
click at [209, 196] on button "Add & Edit" at bounding box center [214, 196] width 37 height 13
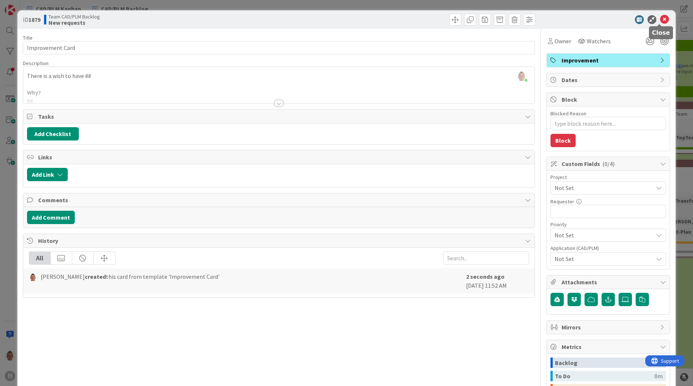
click at [662, 18] on icon at bounding box center [664, 19] width 9 height 9
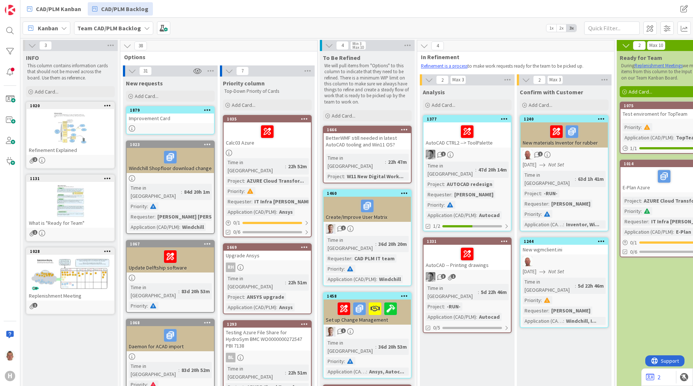
click at [211, 111] on div at bounding box center [207, 110] width 13 height 5
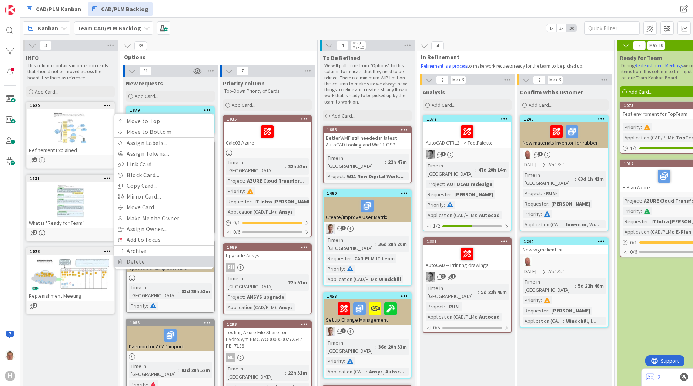
click at [179, 256] on link "Delete" at bounding box center [164, 261] width 100 height 11
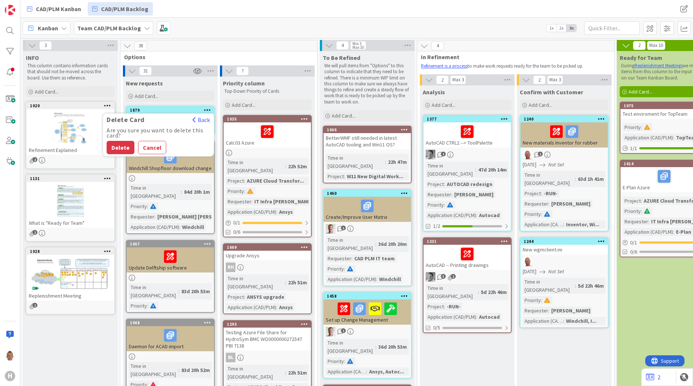
click at [120, 144] on button "Delete" at bounding box center [121, 147] width 28 height 13
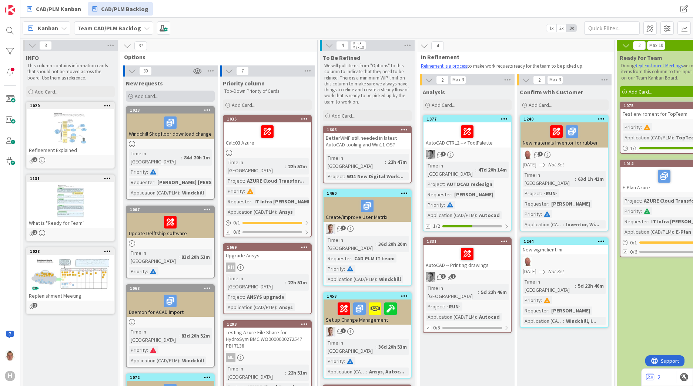
click at [167, 99] on div "Add Card..." at bounding box center [170, 96] width 89 height 11
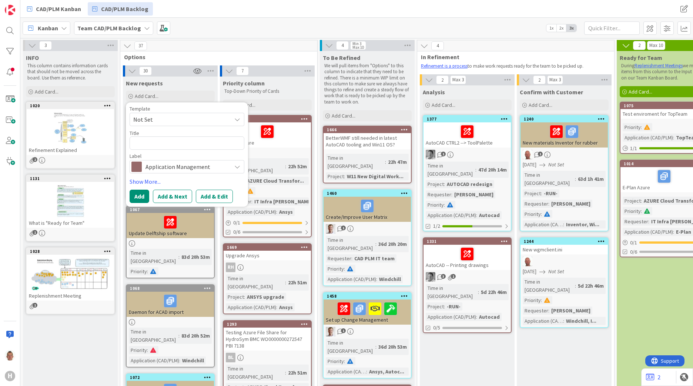
click at [169, 121] on span "Not Set" at bounding box center [179, 120] width 92 height 10
click at [171, 152] on span "Improvement Card" at bounding box center [193, 152] width 106 height 10
type textarea "x"
type textarea "Improvement Card"
click at [206, 198] on button "Add & Edit" at bounding box center [214, 196] width 37 height 13
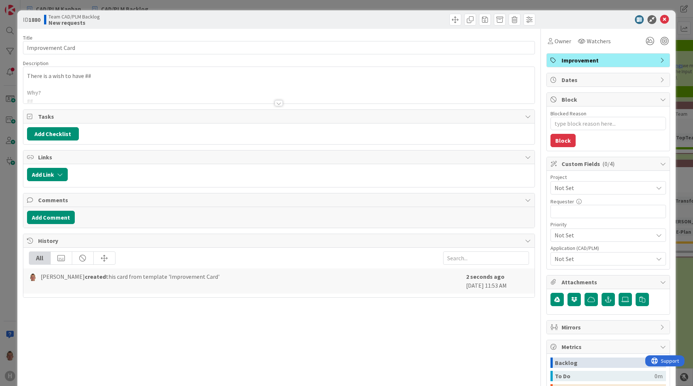
click at [267, 102] on div at bounding box center [278, 94] width 511 height 19
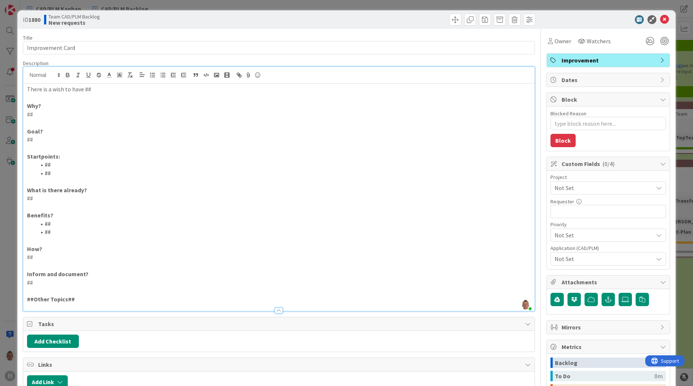
type textarea "x"
drag, startPoint x: 661, startPoint y: 19, endPoint x: 654, endPoint y: 21, distance: 7.3
click at [661, 19] on icon at bounding box center [664, 19] width 9 height 9
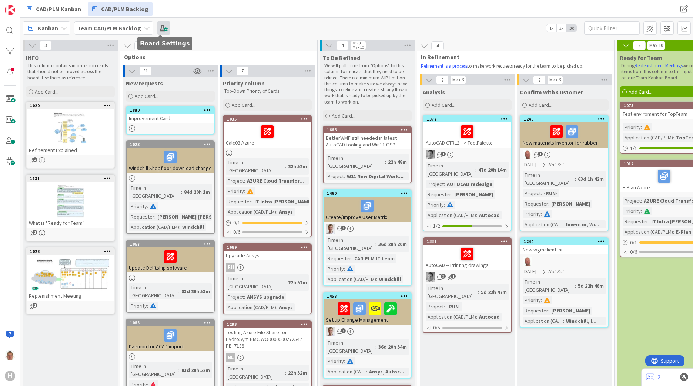
click at [166, 31] on span at bounding box center [163, 27] width 13 height 13
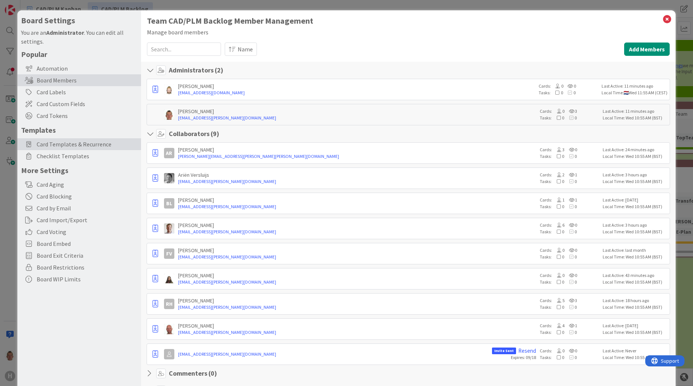
click at [67, 145] on span "Card Templates & Recurrence" at bounding box center [87, 144] width 101 height 9
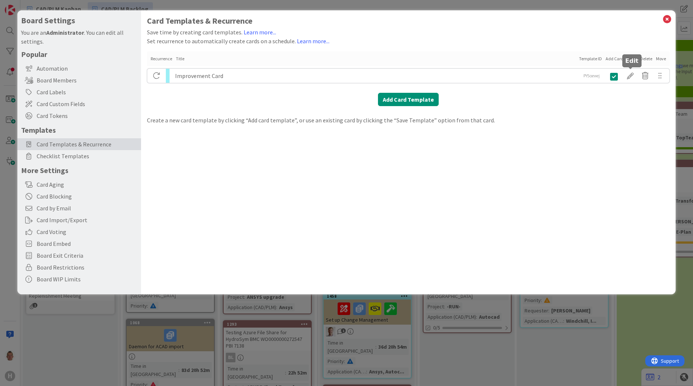
click at [629, 73] on div at bounding box center [630, 76] width 15 height 13
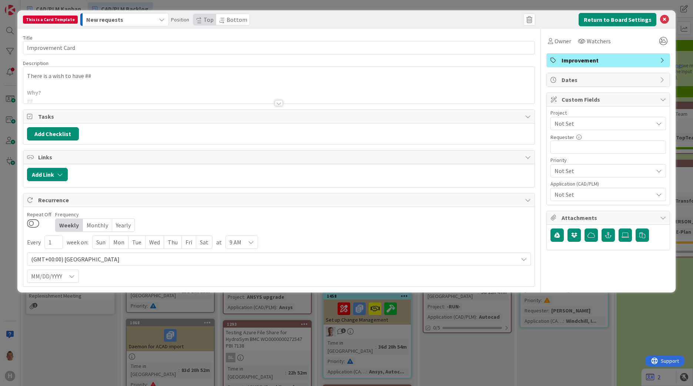
click at [610, 83] on span "Dates" at bounding box center [608, 79] width 95 height 9
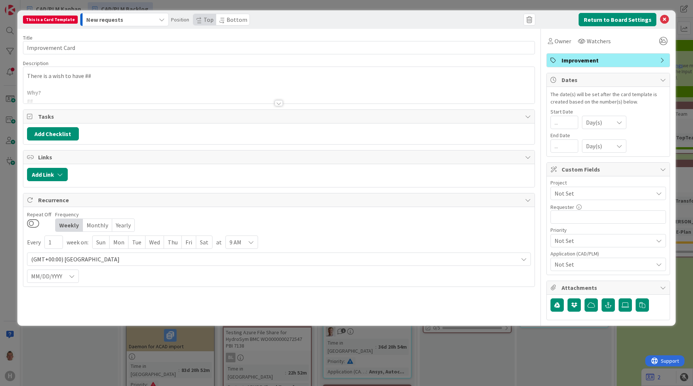
click at [613, 121] on div "Day(s)" at bounding box center [604, 122] width 44 height 13
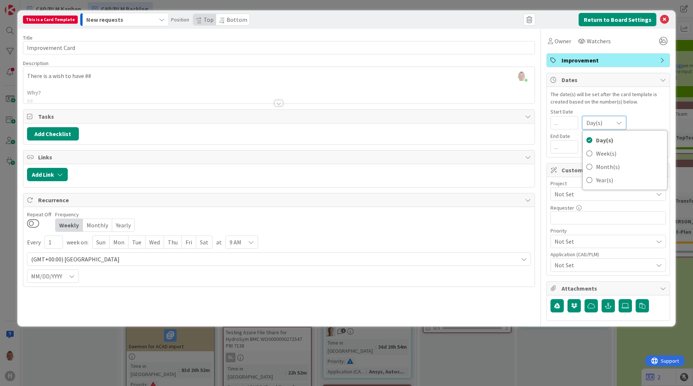
click at [619, 108] on div "The date(s) will be set after the card template is created based on the number(…" at bounding box center [607, 122] width 123 height 70
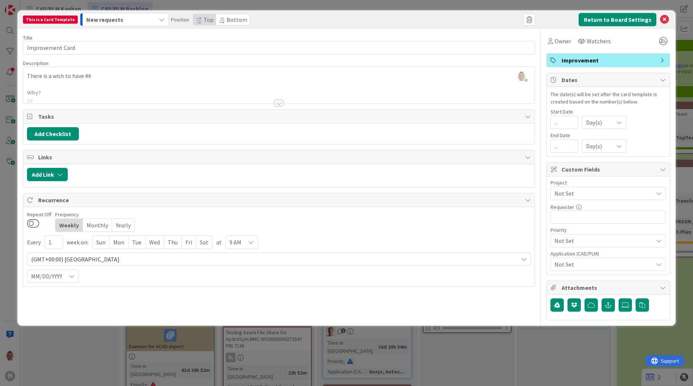
click at [280, 101] on div at bounding box center [279, 103] width 8 height 6
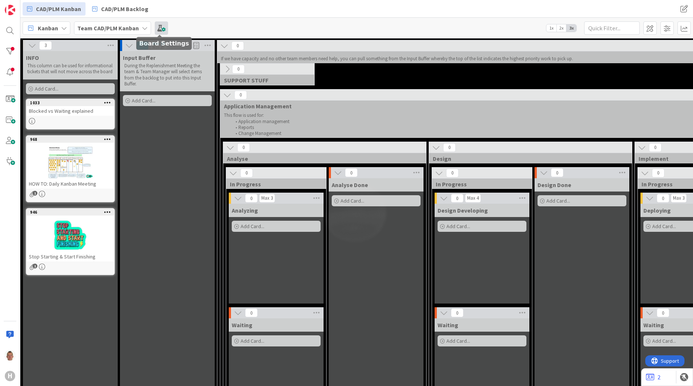
click at [162, 25] on span at bounding box center [161, 27] width 13 height 13
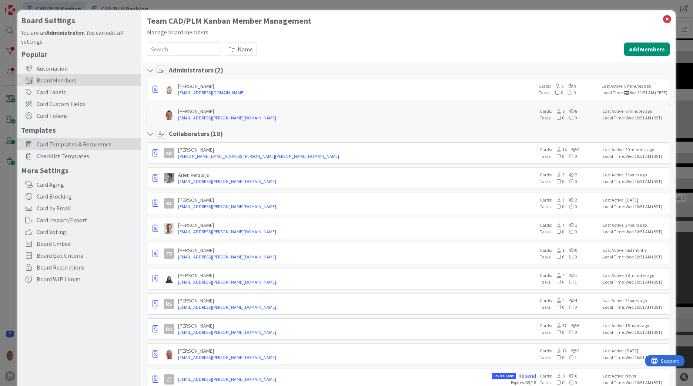
click at [76, 146] on span "Card Templates & Recurrence" at bounding box center [87, 144] width 101 height 9
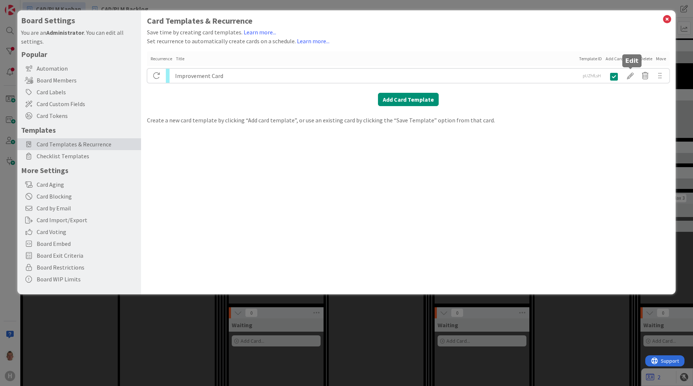
click at [628, 76] on div at bounding box center [630, 76] width 15 height 13
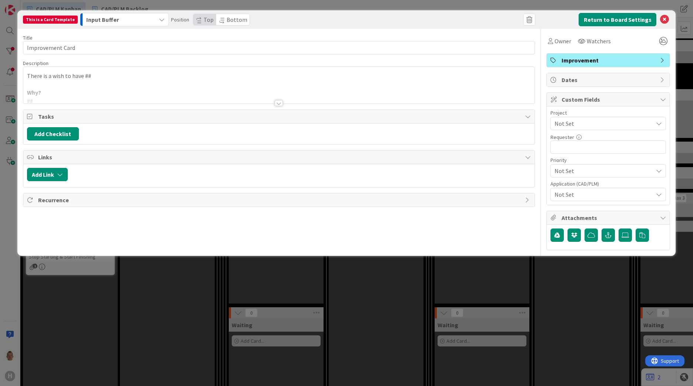
click at [74, 90] on div at bounding box center [278, 94] width 511 height 19
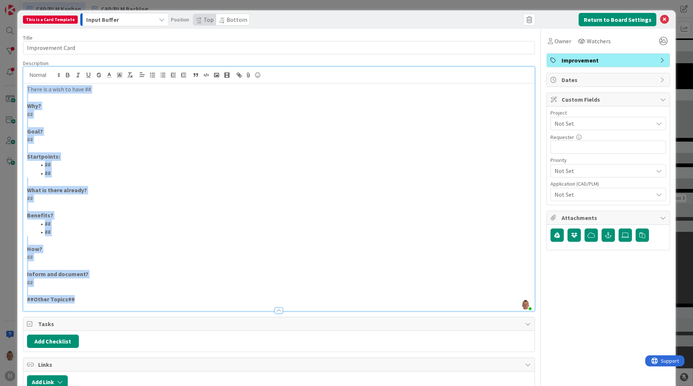
drag, startPoint x: 27, startPoint y: 88, endPoint x: 191, endPoint y: 317, distance: 282.0
click at [191, 319] on div "Title 16 / 128 Improvement Card Description [PERSON_NAME] just joined There is …" at bounding box center [279, 222] width 512 height 386
copy div "There is a wish to have ## Why? ## Goal? ## Startpoints: ## ## What is there al…"
click at [661, 22] on icon at bounding box center [664, 19] width 9 height 9
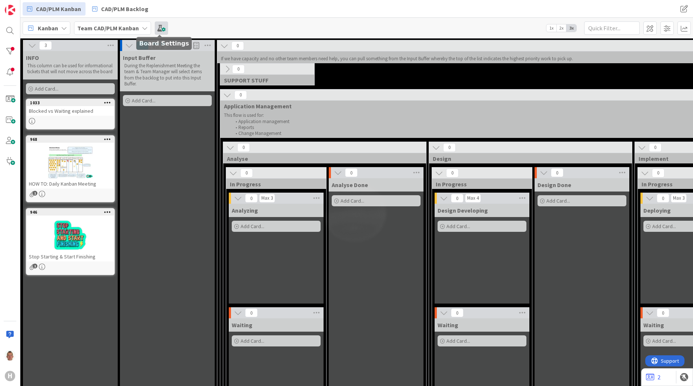
click at [159, 23] on span at bounding box center [161, 27] width 13 height 13
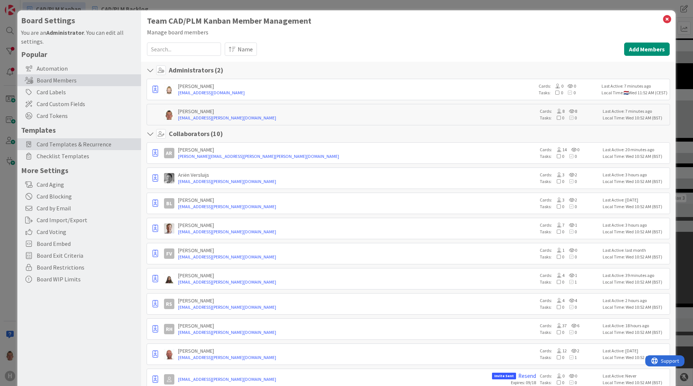
click at [69, 145] on span "Card Templates & Recurrence" at bounding box center [87, 144] width 101 height 9
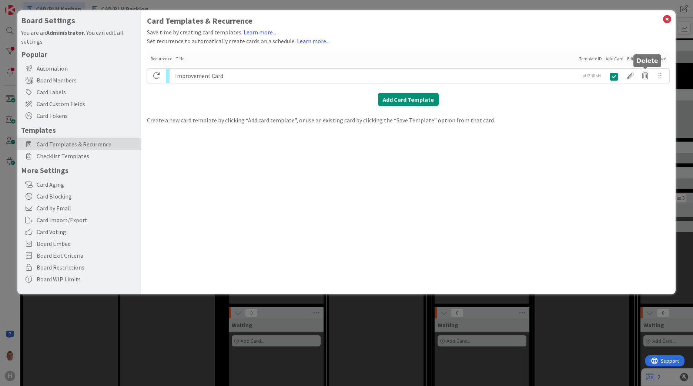
click at [647, 77] on icon at bounding box center [644, 76] width 15 height 13
click at [574, 100] on button "Delete" at bounding box center [577, 104] width 28 height 13
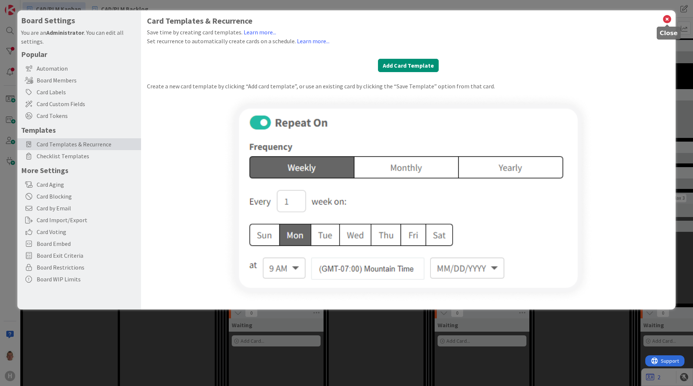
click at [669, 17] on icon at bounding box center [667, 19] width 10 height 10
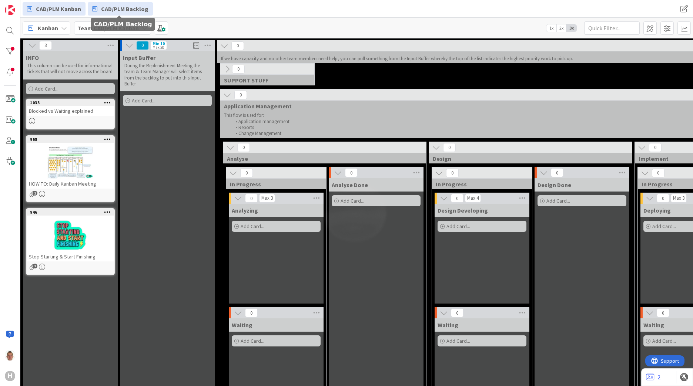
click at [134, 5] on span "CAD/PLM Backlog" at bounding box center [124, 8] width 47 height 9
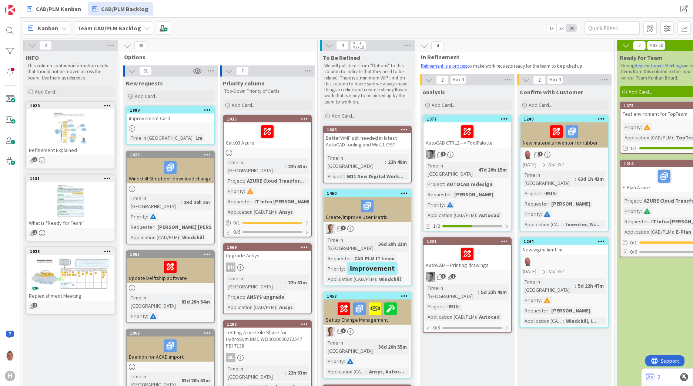
click at [357, 294] on div "1458" at bounding box center [369, 296] width 84 height 5
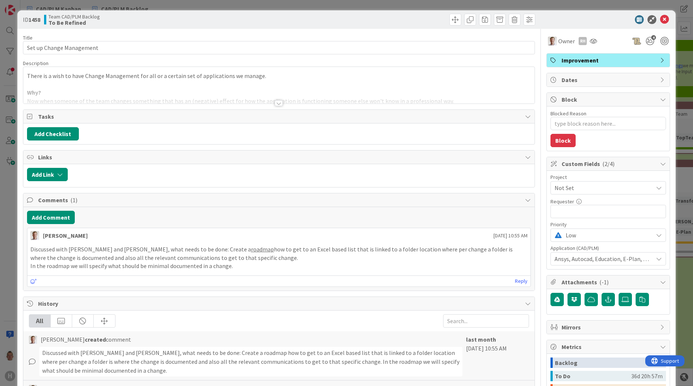
type textarea "x"
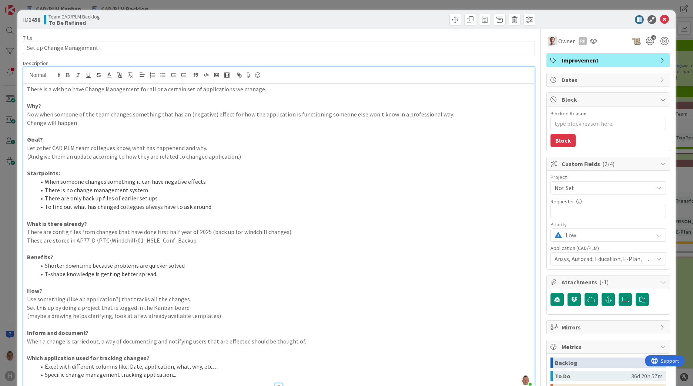
click at [88, 84] on div "There is a wish to have Change Management for all or a certain set of applicati…" at bounding box center [278, 235] width 511 height 303
drag, startPoint x: 31, startPoint y: 112, endPoint x: 120, endPoint y: 118, distance: 88.6
click at [120, 118] on p "Now when someone of the team changes something that has an (negative) effect fo…" at bounding box center [279, 114] width 504 height 9
